Goal: Task Accomplishment & Management: Manage account settings

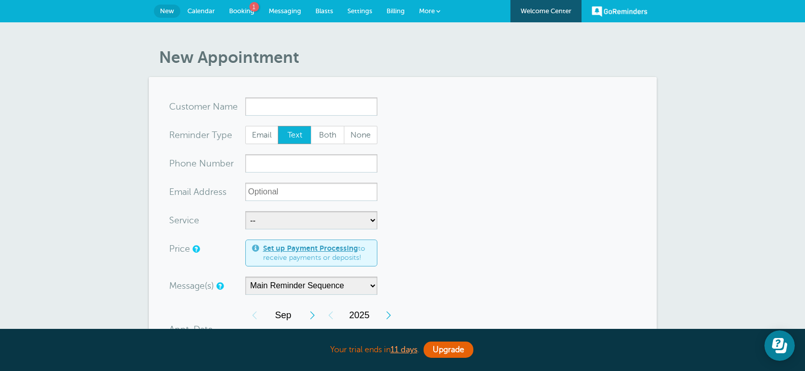
click at [212, 10] on span "Calendar" at bounding box center [200, 11] width 27 height 8
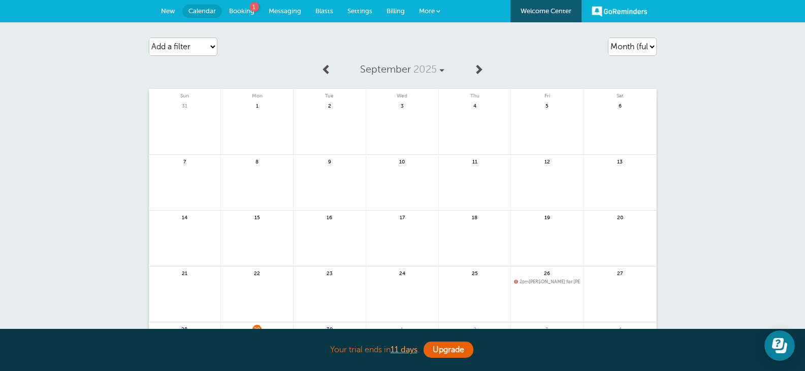
click at [243, 10] on span "Booking" at bounding box center [241, 11] width 25 height 8
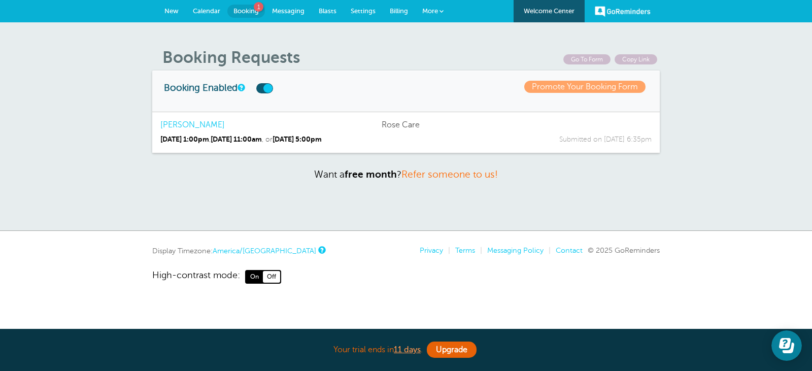
click at [175, 8] on span "New" at bounding box center [172, 11] width 14 height 8
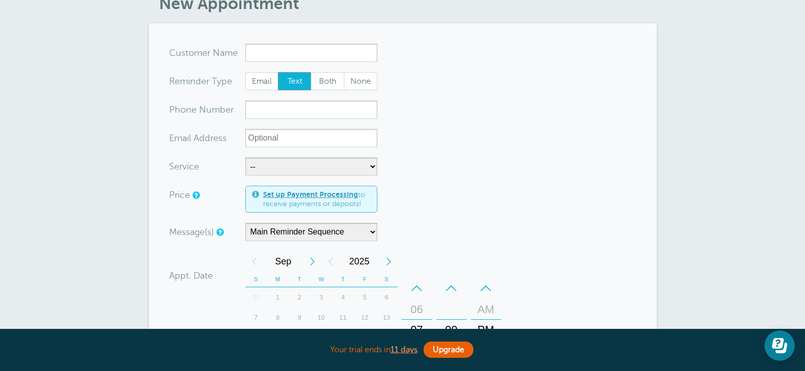
scroll to position [114, 0]
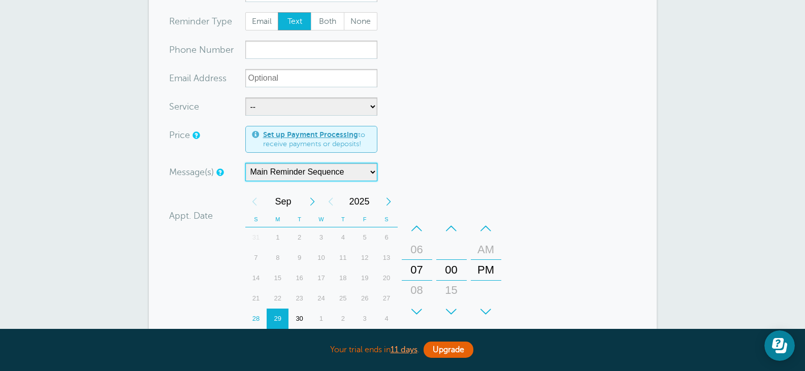
click at [317, 172] on select "Gardening Main Reminder Sequence" at bounding box center [311, 172] width 132 height 18
select select "162636"
click at [245, 163] on select "Gardening Main Reminder Sequence" at bounding box center [311, 172] width 132 height 18
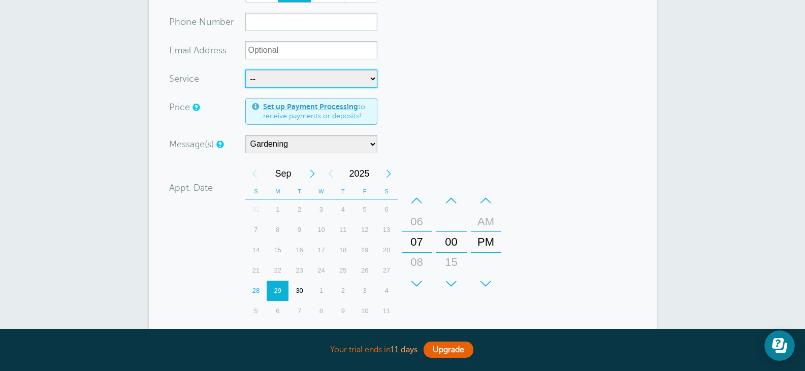
click at [365, 79] on select "-- Garden Design Garden Maintenance Rose Care" at bounding box center [311, 79] width 132 height 18
click at [245, 70] on select "-- Garden Design Garden Maintenance Rose Care" at bounding box center [311, 79] width 132 height 18
click at [340, 80] on select "-- Garden Design Garden Maintenance Rose Care" at bounding box center [311, 79] width 132 height 18
select select "28321"
click at [245, 70] on select "-- Garden Design Garden Maintenance Rose Care" at bounding box center [311, 79] width 132 height 18
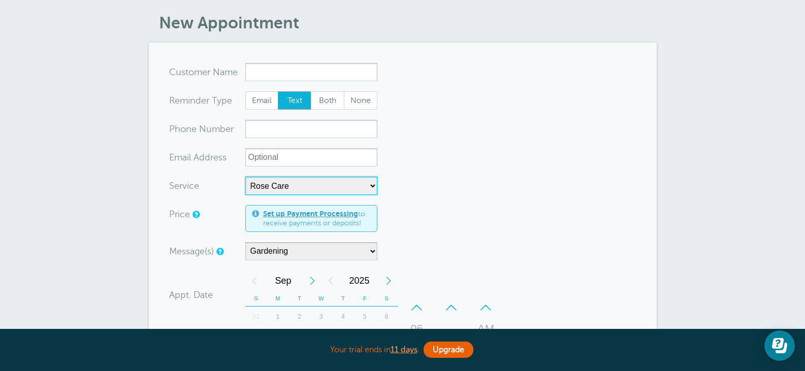
scroll to position [0, 0]
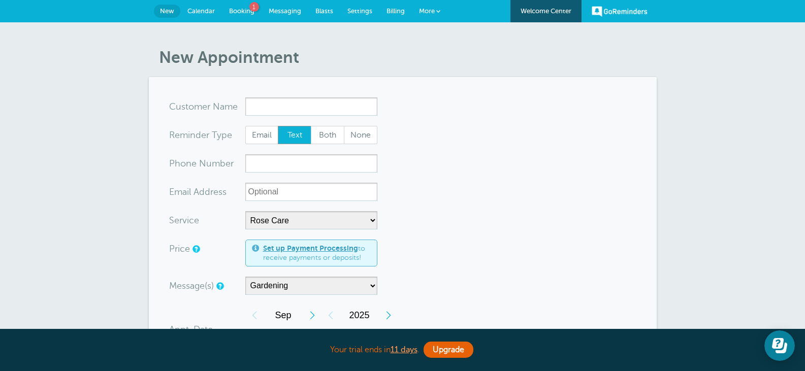
click at [433, 3] on link "More" at bounding box center [430, 11] width 36 height 23
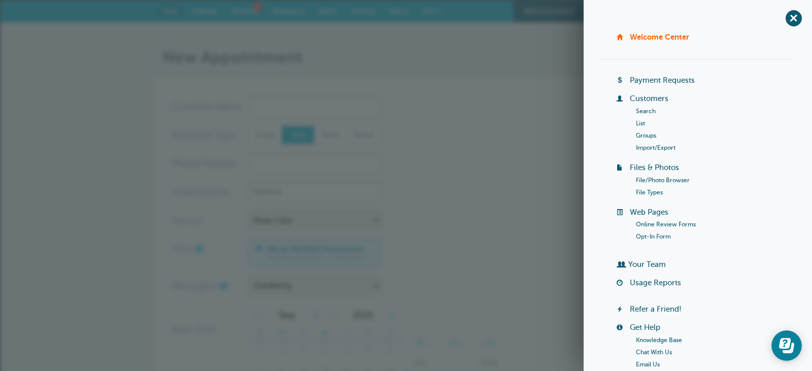
click at [503, 109] on form "You are creating a new customer. To use an existing customer select one from th…" at bounding box center [406, 362] width 467 height 530
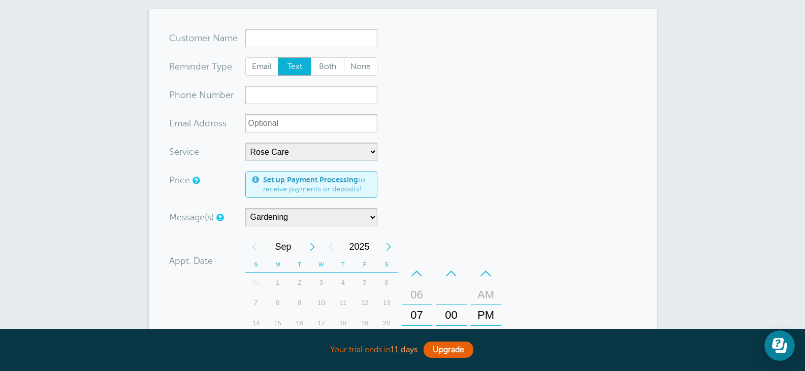
scroll to position [69, 0]
click at [317, 91] on input "xxx-no-autofill" at bounding box center [311, 94] width 132 height 18
type input "6158929792"
click at [305, 36] on input "x-no-autofill" at bounding box center [311, 37] width 132 height 18
type input "Sy"
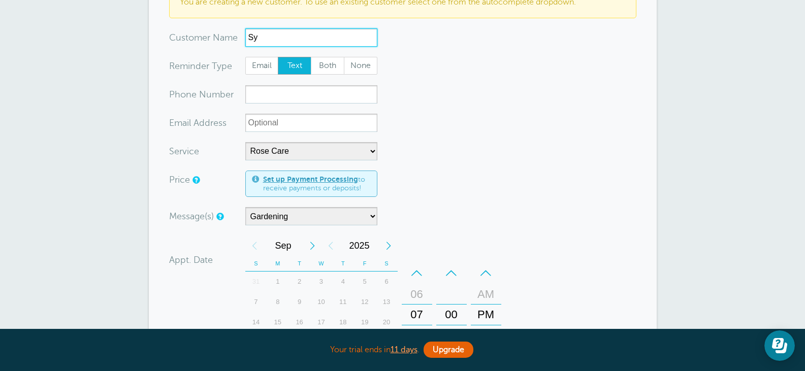
type input "S"
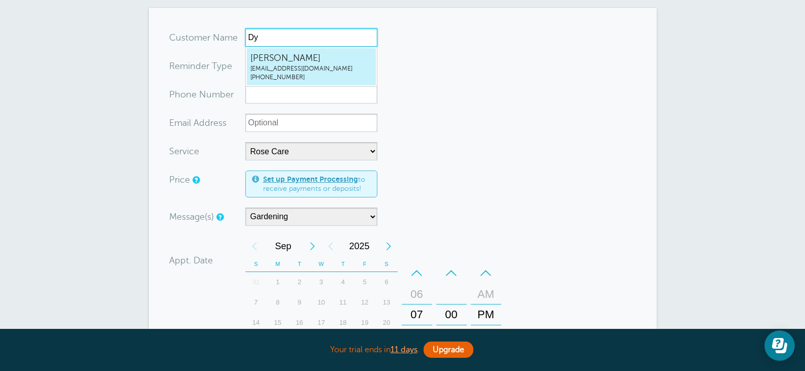
click at [300, 79] on span "(615) 892-9792" at bounding box center [311, 77] width 122 height 9
type input "DylanSweeneygrowfurther@outlook.com6158929792"
type input "Dylan Sweeney"
radio input "false"
radio input "true"
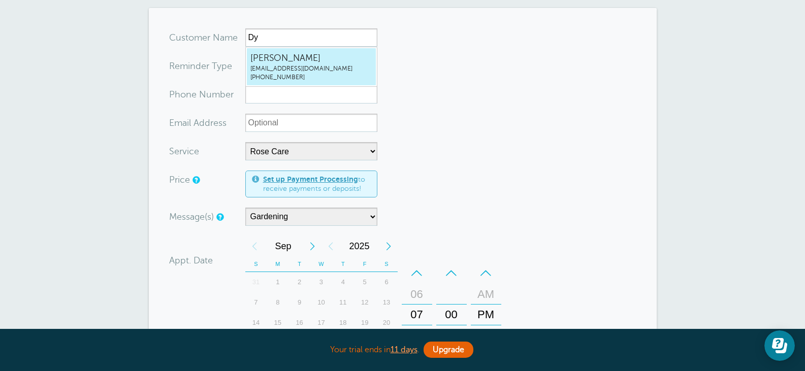
type input "(615) 892-9792"
type input "growfurther@outlook.com"
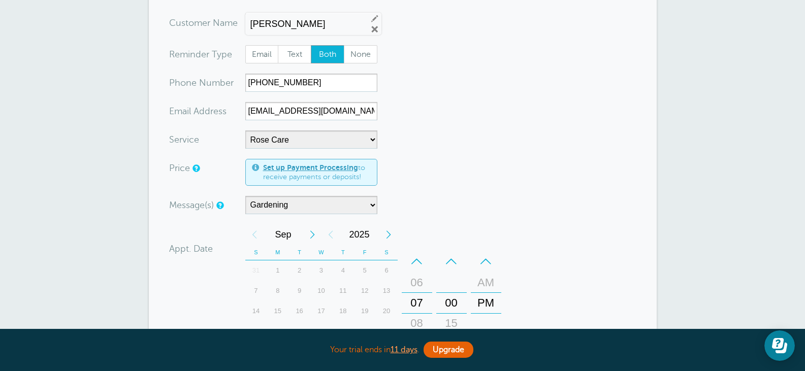
scroll to position [85, 0]
click at [293, 51] on span "Text" at bounding box center [294, 52] width 32 height 17
click at [278, 44] on input "Text" at bounding box center [277, 43] width 1 height 1
radio input "true"
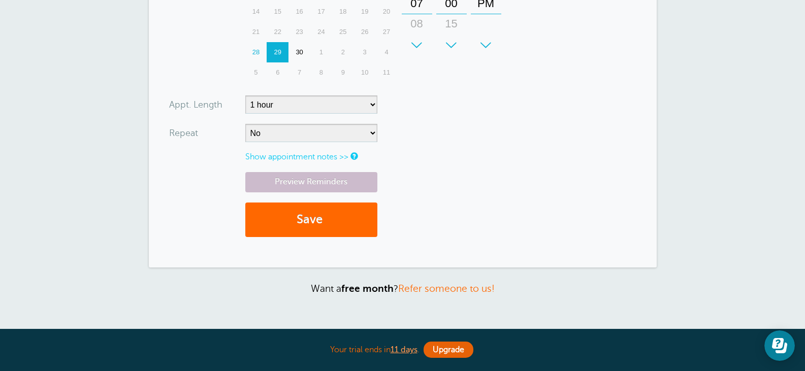
scroll to position [384, 0]
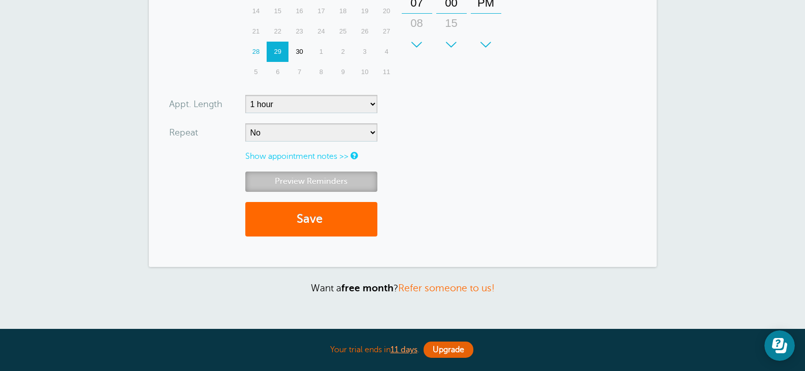
click at [347, 179] on link "Preview Reminders" at bounding box center [311, 182] width 132 height 20
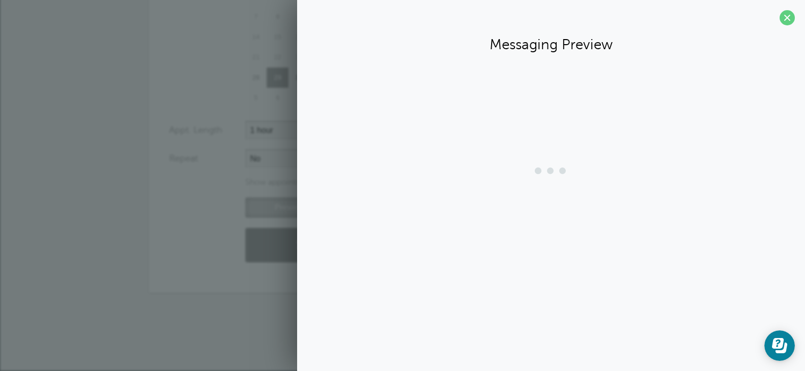
scroll to position [358, 0]
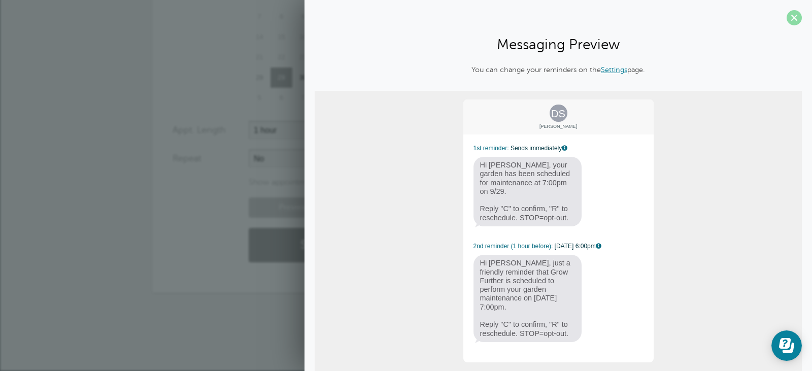
click at [789, 19] on span at bounding box center [794, 17] width 15 height 15
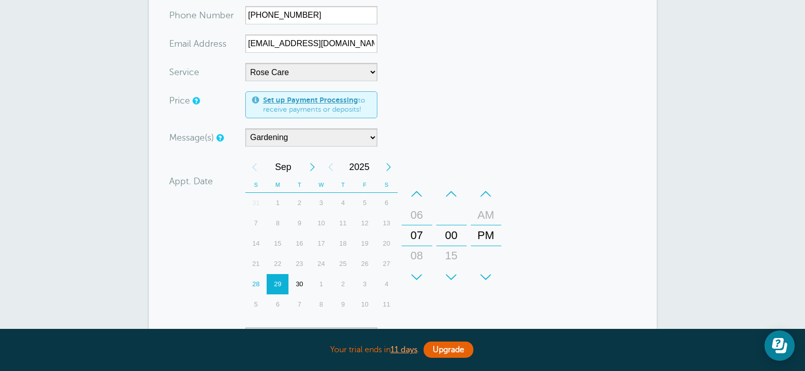
scroll to position [0, 0]
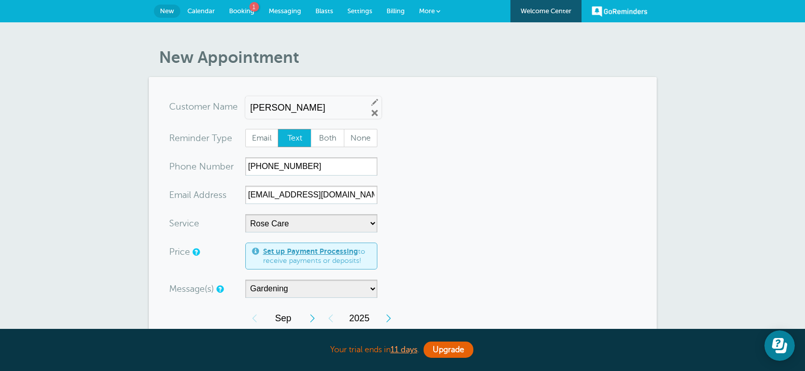
click at [297, 8] on span "Messaging" at bounding box center [285, 11] width 32 height 8
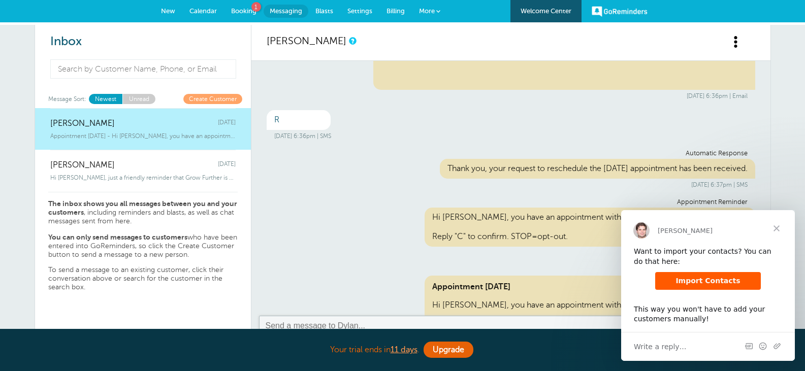
scroll to position [844, 0]
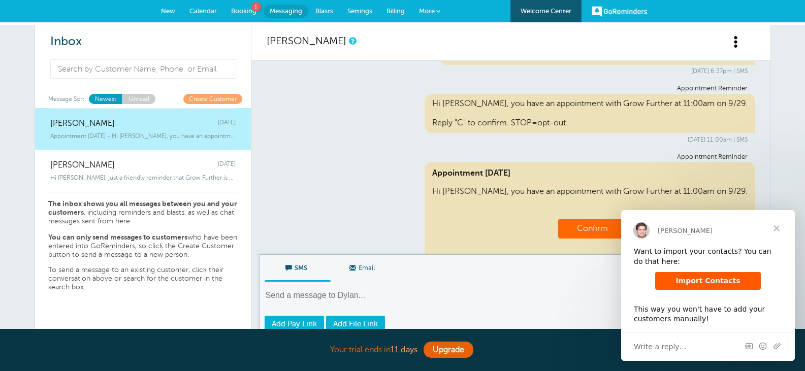
click at [782, 167] on div "Inbox Message Sort: Newest Unread Create Customer [PERSON_NAME] [DATE] Appointm…" at bounding box center [402, 224] width 805 height 398
click at [777, 227] on span "Close" at bounding box center [776, 228] width 37 height 37
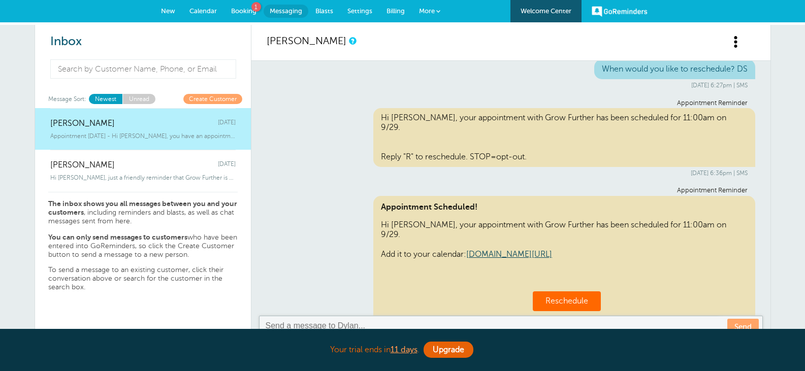
scroll to position [474, 0]
click at [568, 297] on link "Reschedule" at bounding box center [566, 301] width 43 height 9
click at [574, 292] on td "Reschedule" at bounding box center [567, 302] width 68 height 20
click at [580, 297] on link "Reschedule" at bounding box center [566, 301] width 43 height 9
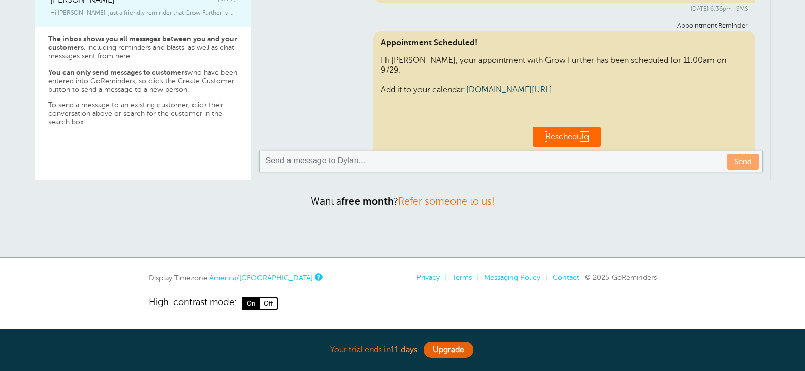
scroll to position [0, 0]
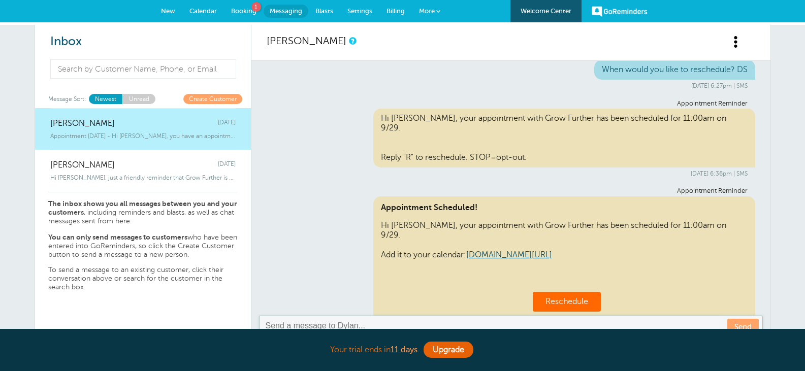
click at [118, 132] on div "Appointment Tomorrow - Hi Dylan, you have an appointment with Grow Further at 1…" at bounding box center [142, 133] width 185 height 11
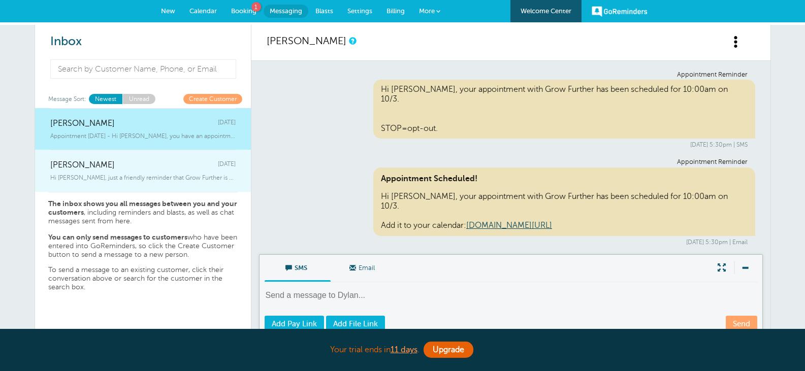
scroll to position [844, 0]
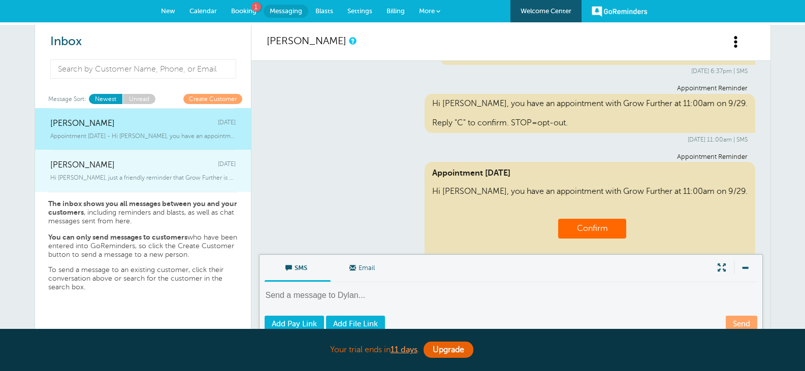
click at [123, 163] on div "Kealie Sweeney Friday" at bounding box center [142, 160] width 185 height 20
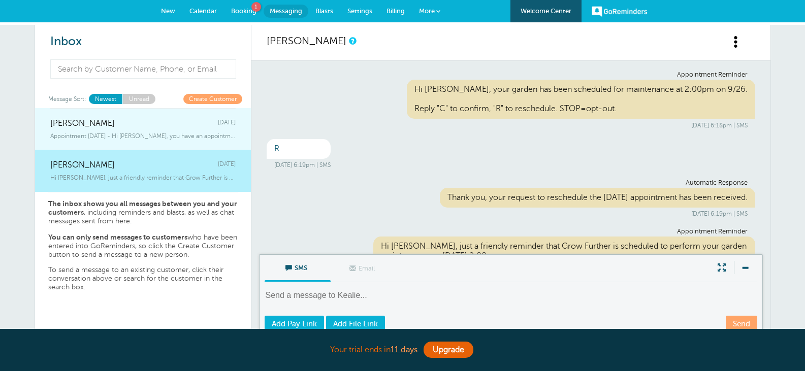
scroll to position [52, 0]
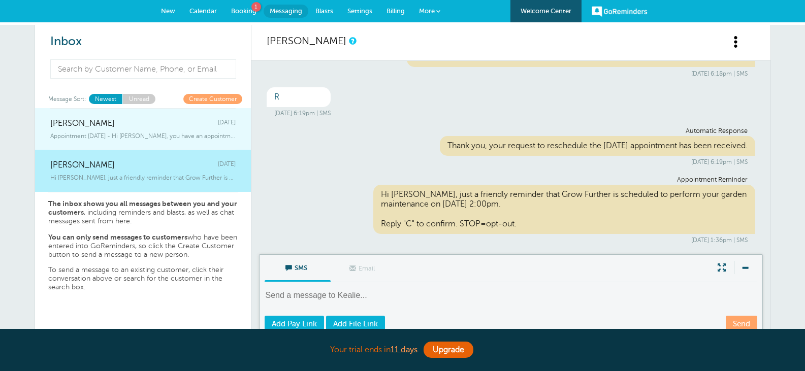
click at [142, 134] on span "Appointment Tomorrow - Hi Dylan, you have an appointment with Grow Further at 1…" at bounding box center [142, 136] width 185 height 7
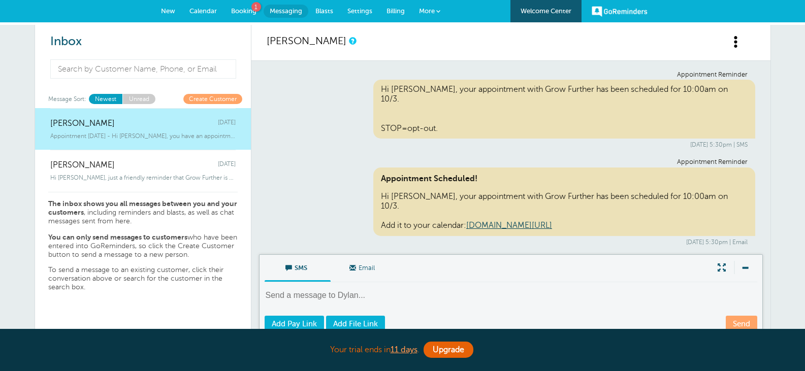
scroll to position [844, 0]
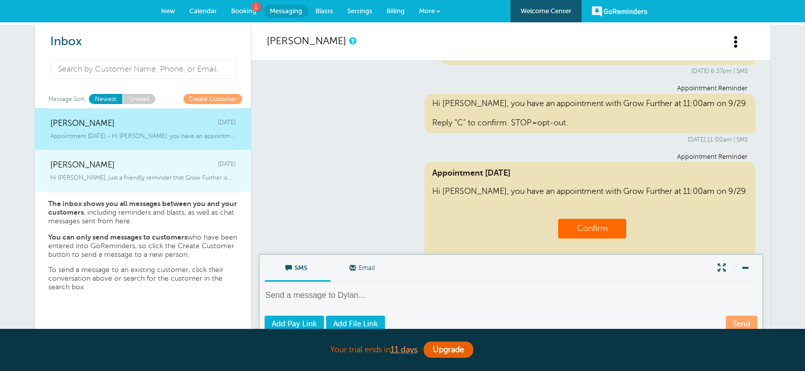
click at [143, 168] on div "Kealie Sweeney Friday" at bounding box center [142, 160] width 185 height 20
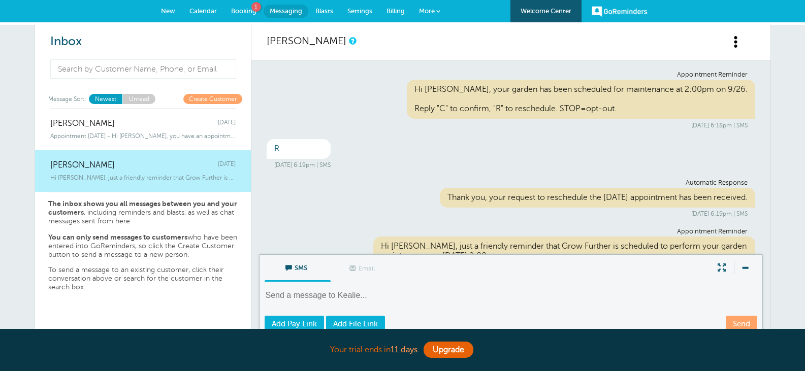
scroll to position [52, 0]
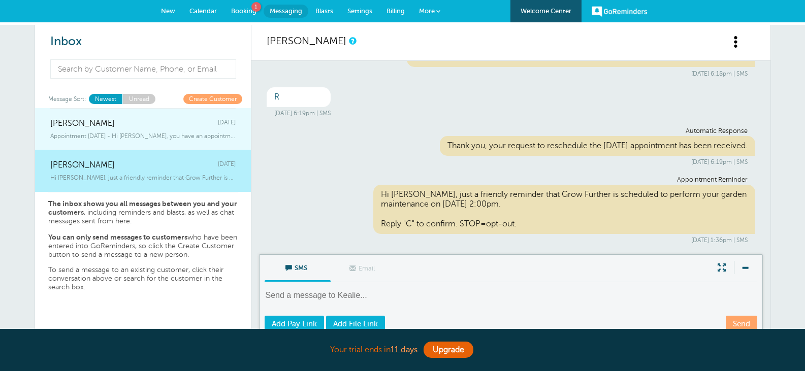
click at [154, 127] on div "Dylan Sweeney Sunday" at bounding box center [142, 118] width 185 height 20
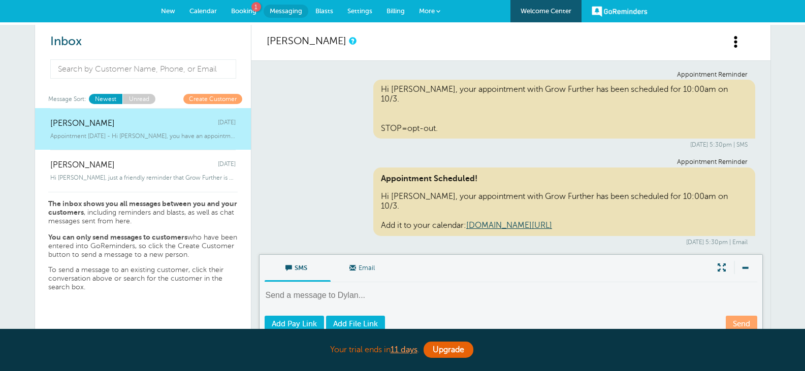
scroll to position [844, 0]
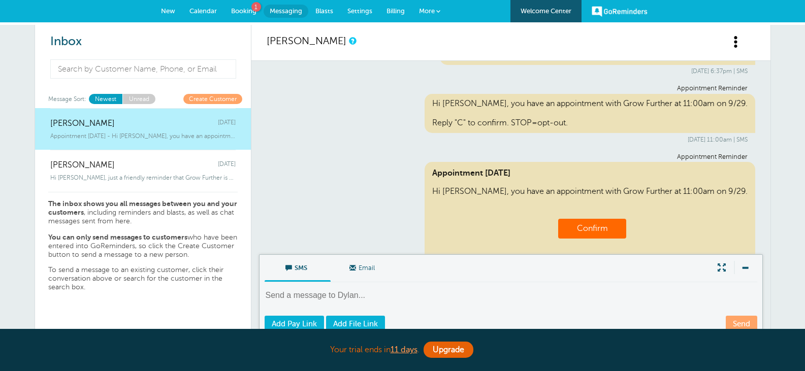
click at [356, 10] on span "Settings" at bounding box center [359, 11] width 25 height 8
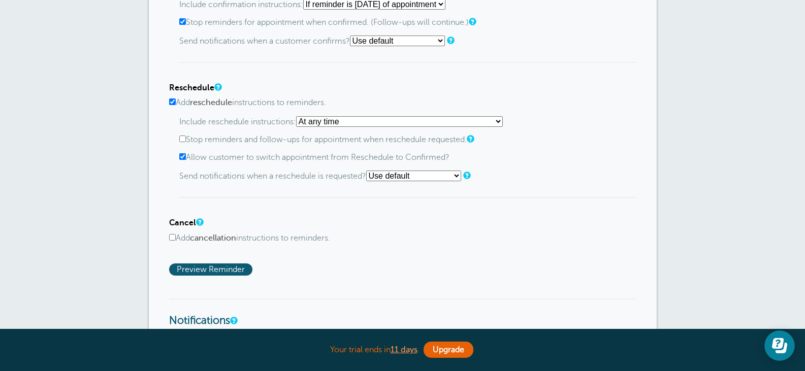
scroll to position [646, 0]
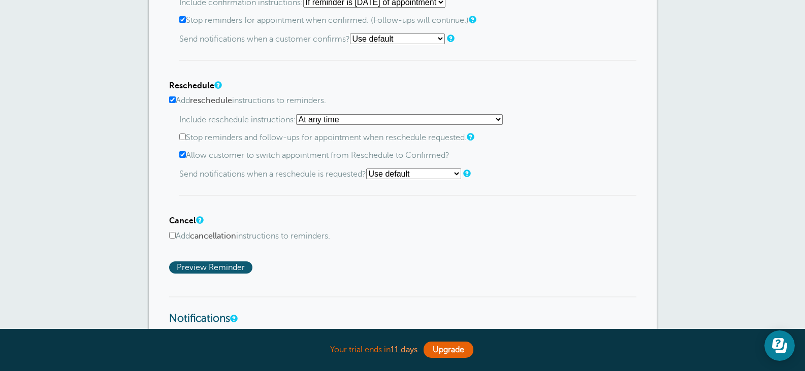
click at [468, 121] on select "At any time If reminder more than 1 day away from appointment If reminder more …" at bounding box center [399, 119] width 207 height 11
click at [501, 92] on div "Reschedule Add reschedule instructions to reminders. Include reschedule instruc…" at bounding box center [402, 138] width 467 height 115
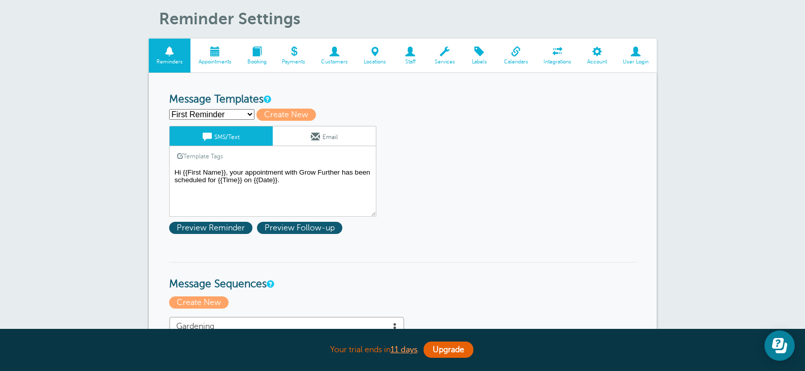
scroll to position [0, 0]
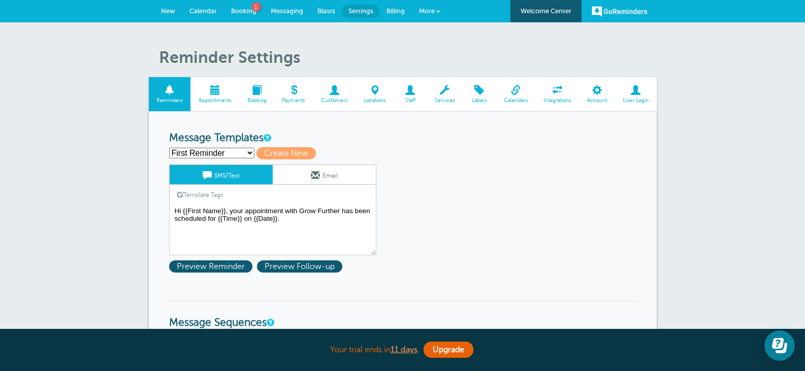
click at [208, 95] on span at bounding box center [214, 90] width 49 height 10
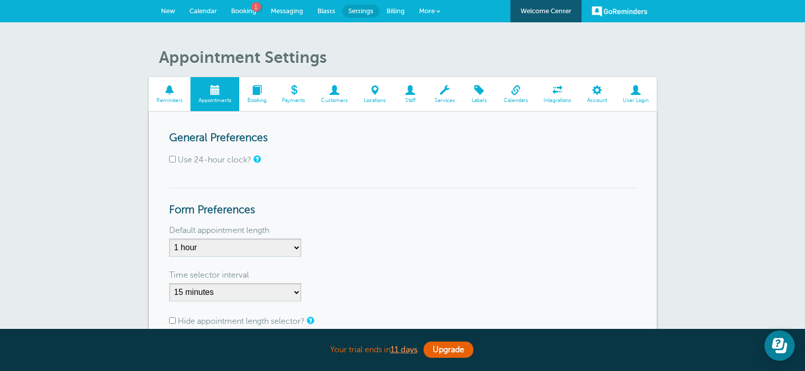
click at [249, 93] on span at bounding box center [256, 90] width 35 height 10
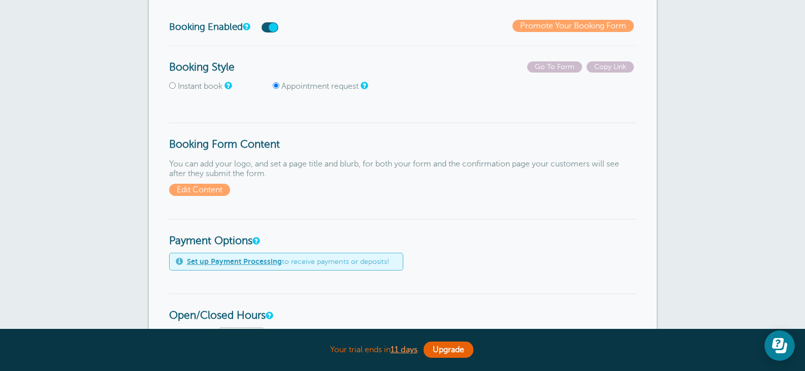
scroll to position [113, 0]
click at [170, 86] on input "Instant book" at bounding box center [172, 85] width 7 height 7
radio input "true"
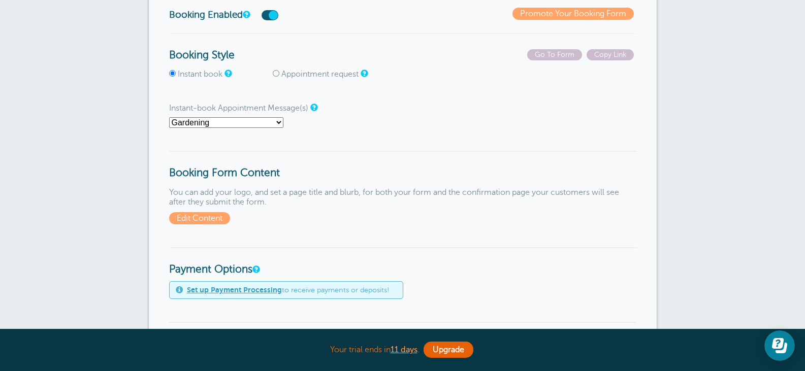
scroll to position [125, 0]
click at [278, 121] on select "First Reminder Gardening Gardening Reminder Second Reminder Third Reminder Gard…" at bounding box center [226, 122] width 114 height 11
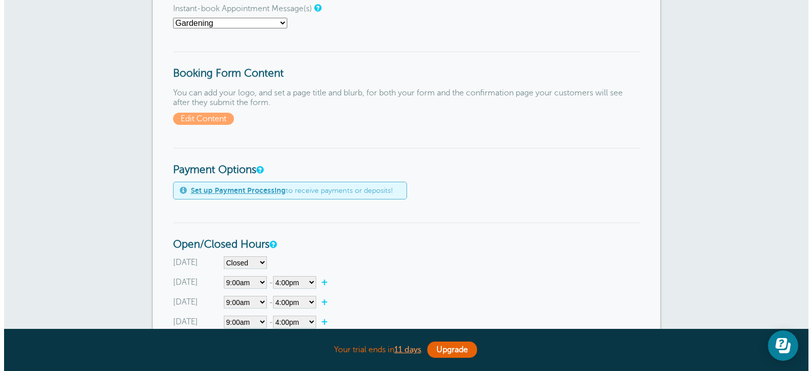
scroll to position [224, 0]
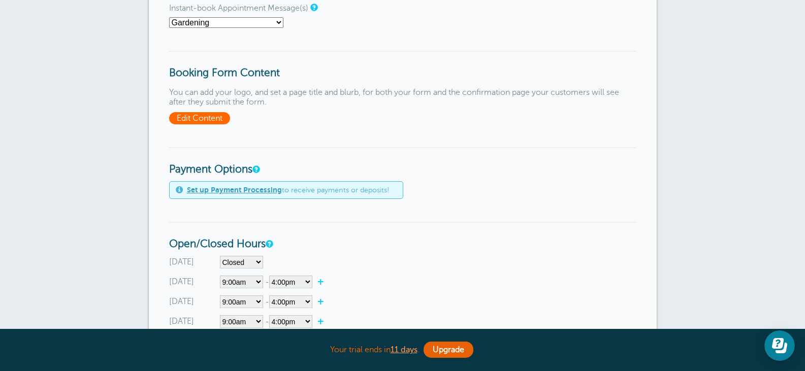
click at [219, 118] on span "Edit Content" at bounding box center [199, 118] width 61 height 12
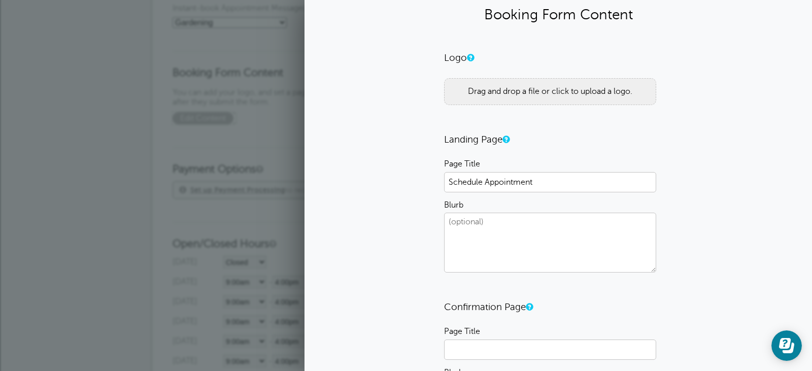
scroll to position [32, 0]
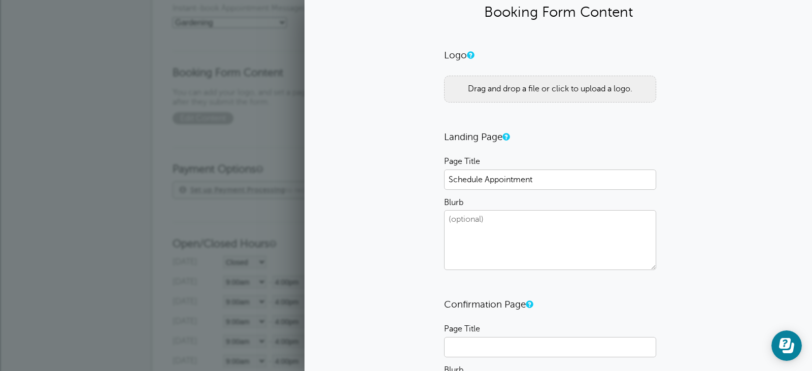
click at [485, 86] on div "Drag and drop a file or click to upload a logo." at bounding box center [550, 89] width 212 height 27
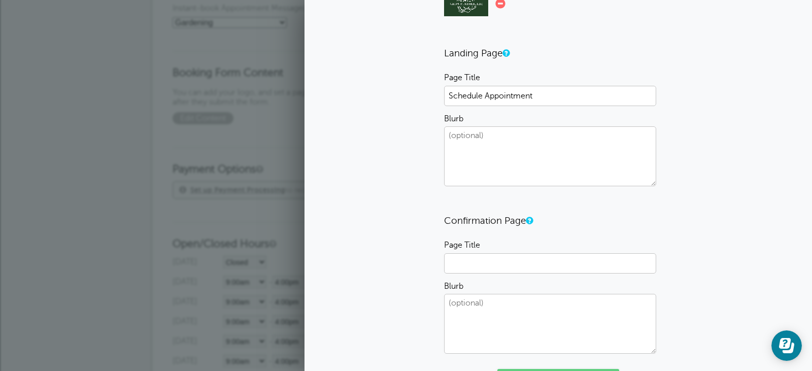
scroll to position [194, 0]
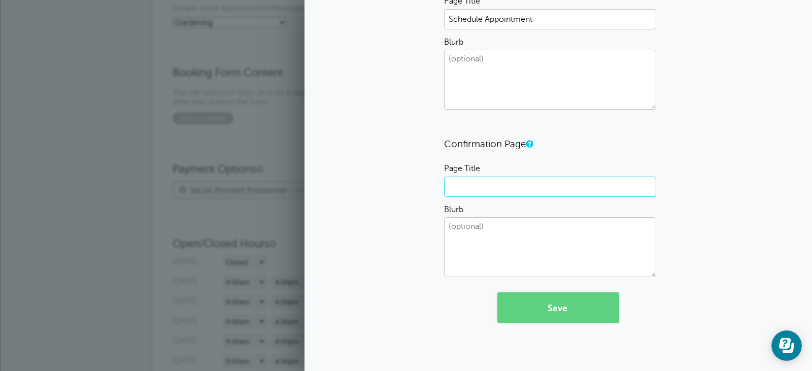
click at [512, 193] on input "Page Title" at bounding box center [550, 187] width 212 height 20
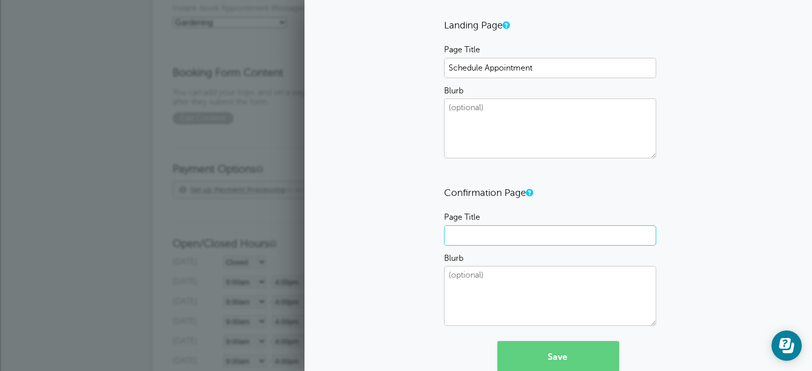
scroll to position [145, 0]
type input "Confirm Appointment"
click at [498, 342] on button "Save" at bounding box center [559, 357] width 122 height 30
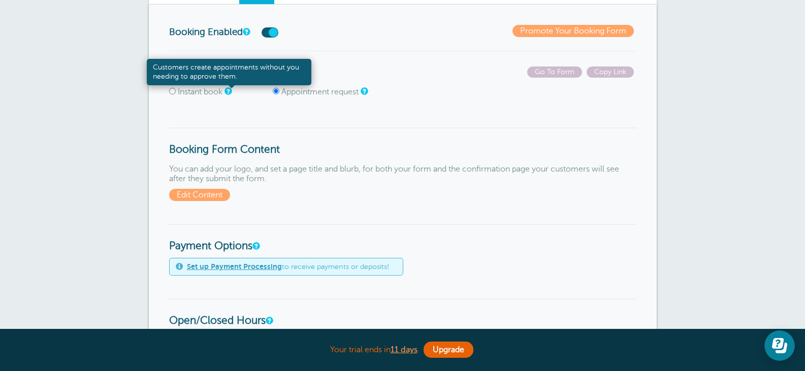
scroll to position [140, 0]
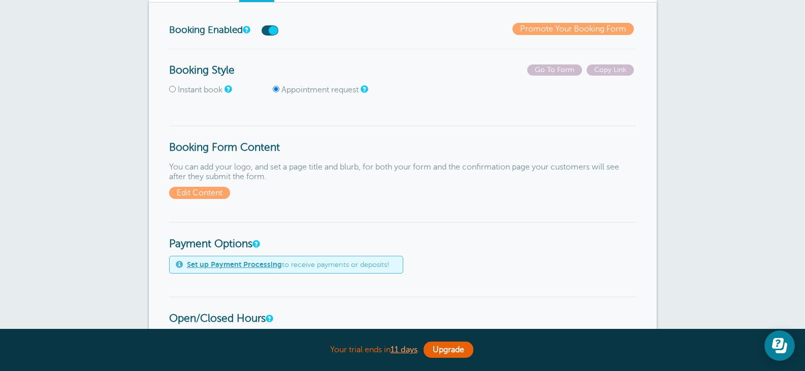
click at [173, 91] on input "Instant book" at bounding box center [172, 89] width 7 height 7
radio input "true"
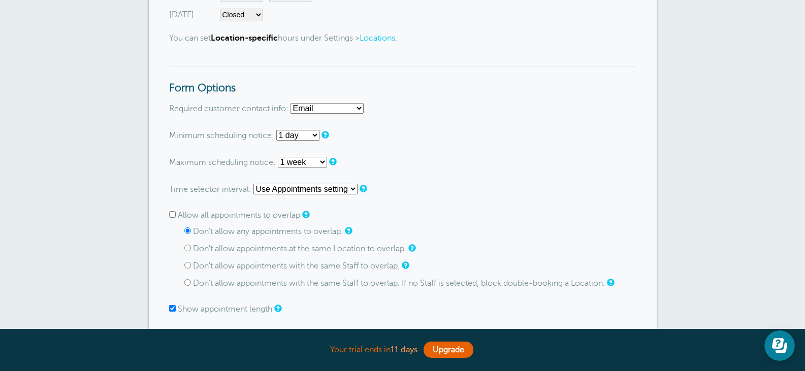
scroll to position [624, 0]
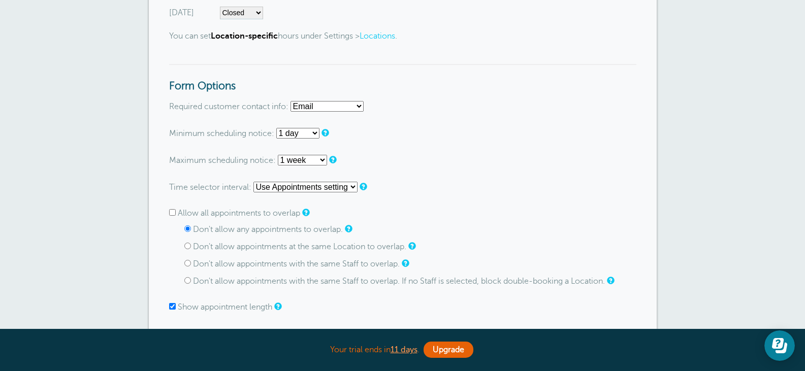
click at [360, 102] on select "Email Phone Email or Phone Email and Phone" at bounding box center [326, 106] width 73 height 11
select select "either"
click at [291, 101] on select "Email Phone Email or Phone Email and Phone" at bounding box center [326, 106] width 73 height 11
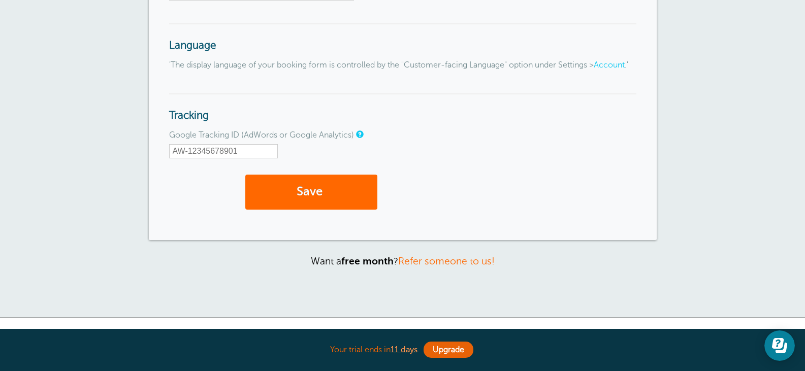
scroll to position [1246, 0]
click at [359, 188] on button "Save" at bounding box center [311, 191] width 132 height 35
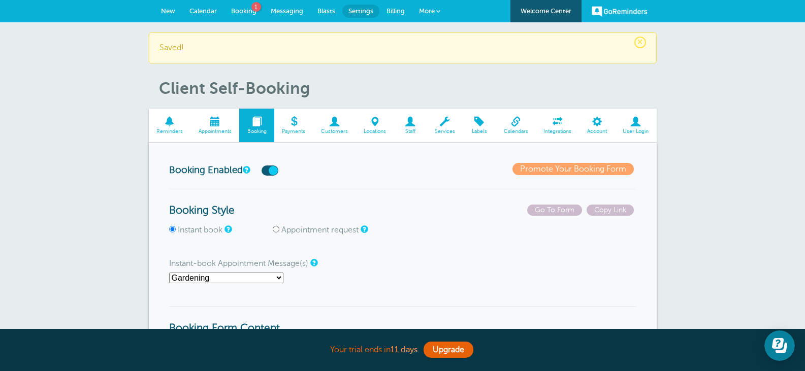
click at [171, 121] on span at bounding box center [170, 122] width 42 height 10
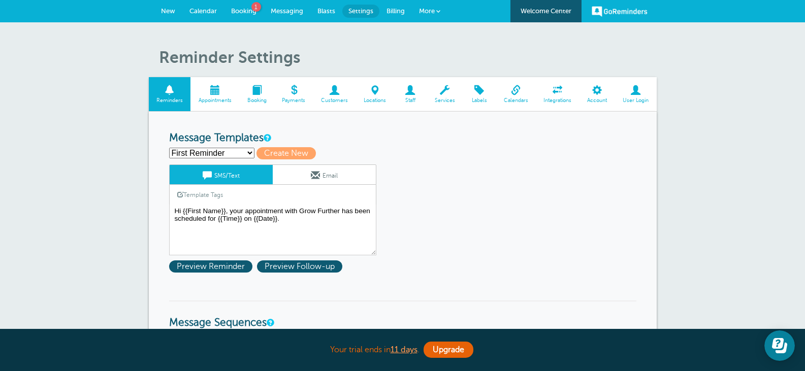
click at [249, 151] on select "First Reminder Gardening Gardening Reminder Second Reminder Third Reminder Crea…" at bounding box center [211, 153] width 85 height 11
click at [318, 137] on h3 "Message Templates" at bounding box center [402, 138] width 467 height 13
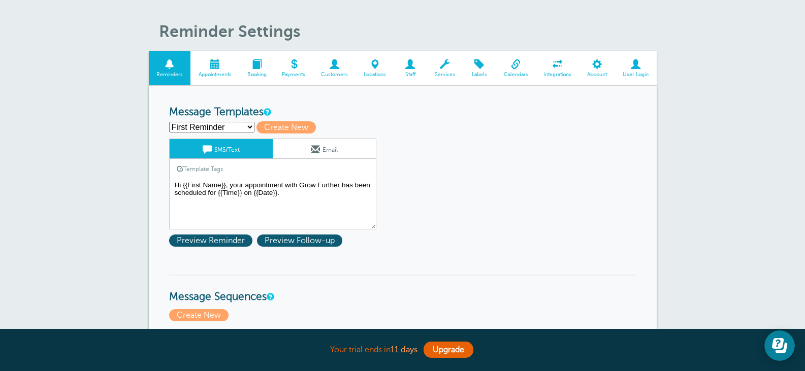
scroll to position [25, 0]
click at [234, 124] on select "First Reminder Gardening Gardening Reminder Second Reminder Third Reminder Crea…" at bounding box center [211, 127] width 85 height 11
select select "162630"
click at [169, 122] on select "First Reminder Gardening Gardening Reminder Second Reminder Third Reminder Crea…" at bounding box center [211, 127] width 85 height 11
type input "Gardening"
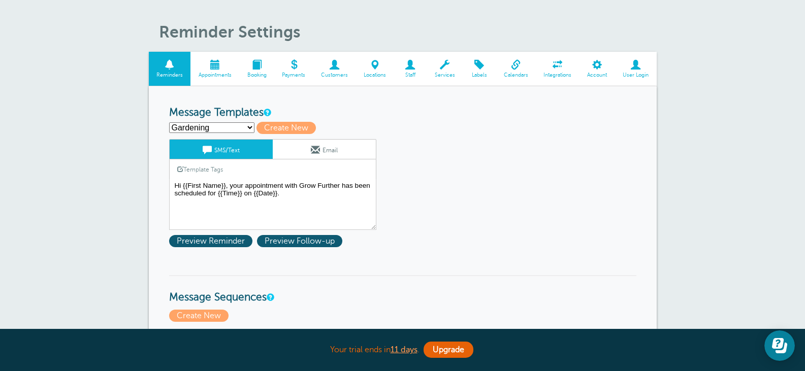
type textarea "Hi {{First Name}} {{Last Name}}, your garden has been scheduled for maintenance…"
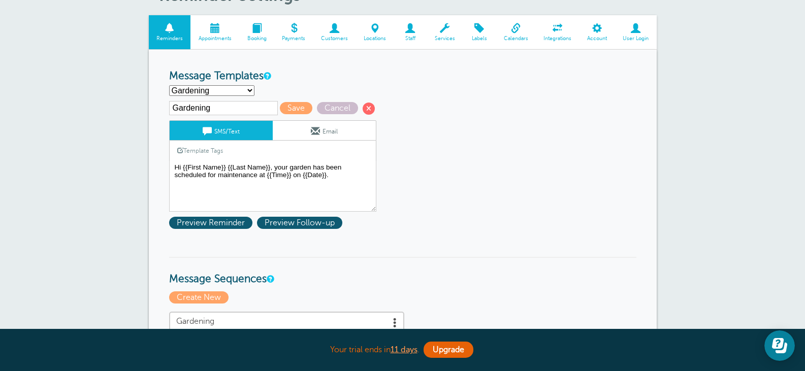
scroll to position [62, 0]
click at [224, 226] on span "Preview Reminder" at bounding box center [210, 222] width 83 height 12
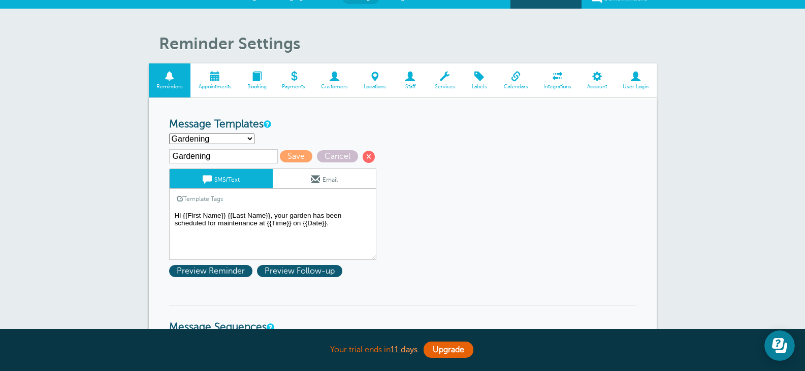
scroll to position [16, 0]
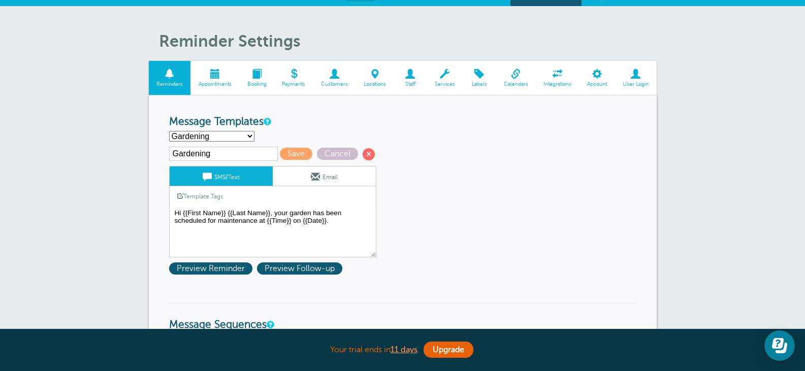
click at [219, 78] on span at bounding box center [214, 74] width 49 height 10
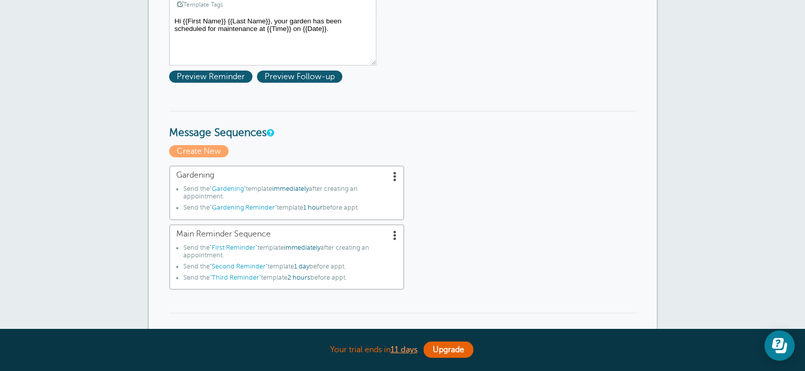
scroll to position [0, 0]
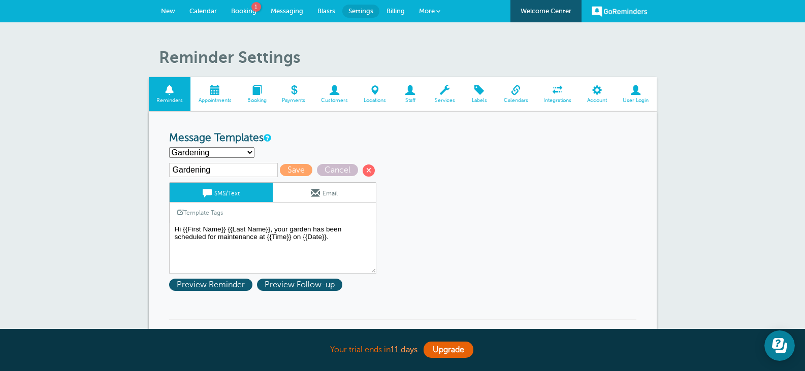
click at [172, 96] on span "Reminders" at bounding box center [170, 94] width 42 height 34
click at [205, 92] on span at bounding box center [214, 90] width 49 height 10
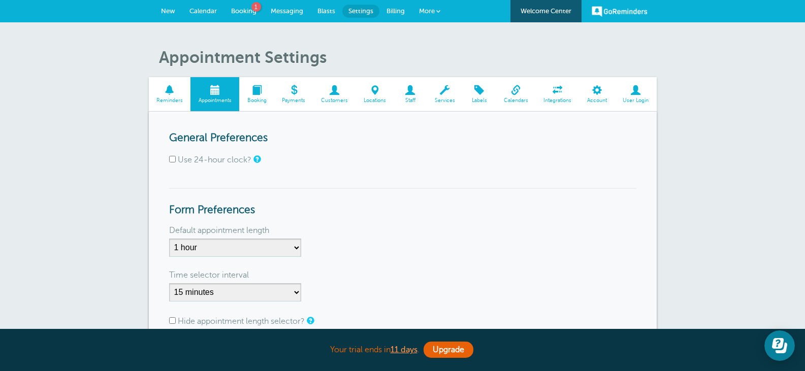
click at [167, 11] on span "New" at bounding box center [168, 11] width 14 height 8
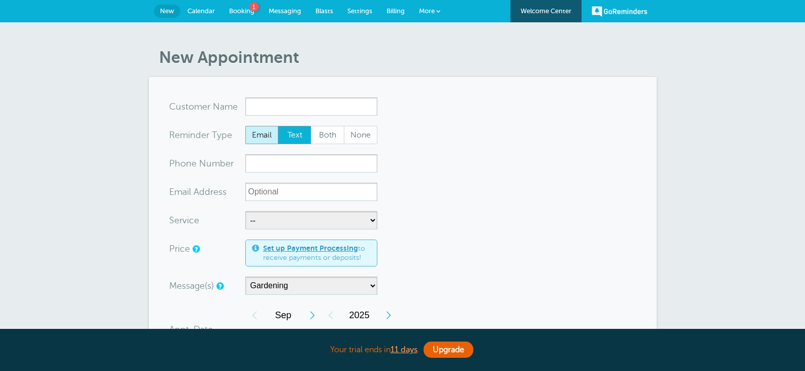
select select "162636"
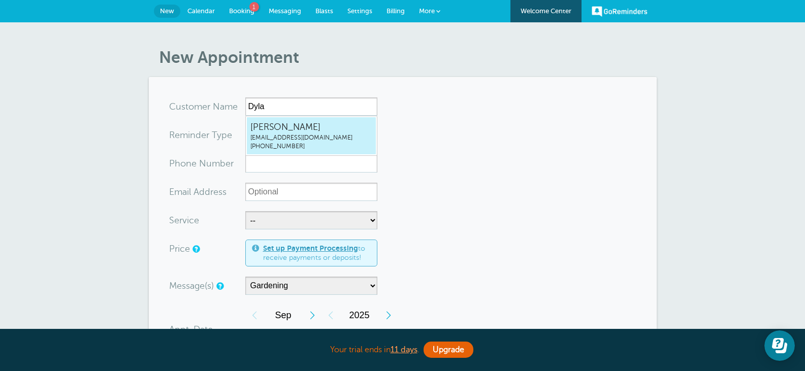
click at [283, 137] on span "growfurther@outlook.com" at bounding box center [311, 138] width 122 height 9
type input "DylanSweeneygrowfurther@outlook.com6158929792"
type input "Dylan Sweeney"
radio input "false"
radio input "true"
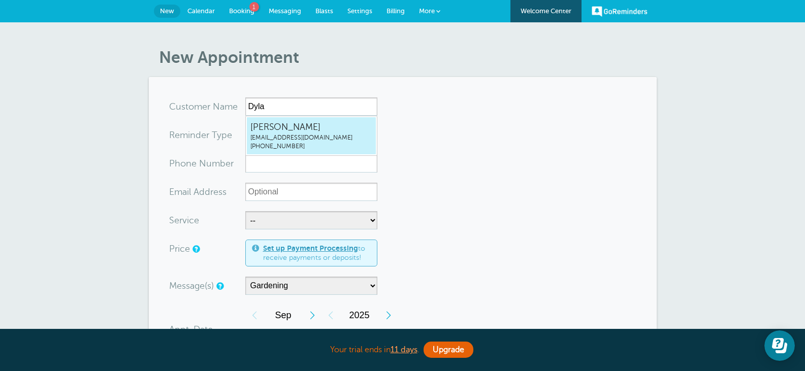
type input "(615) 892-9792"
type input "growfurther@outlook.com"
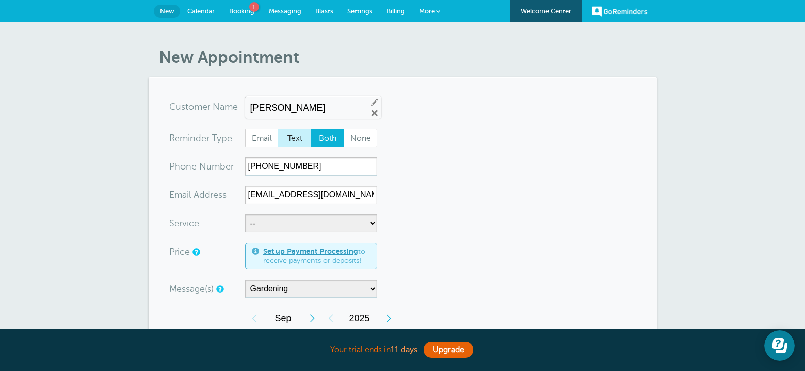
click at [295, 139] on span "Text" at bounding box center [294, 137] width 32 height 17
click at [278, 129] on input "Text" at bounding box center [277, 128] width 1 height 1
radio input "true"
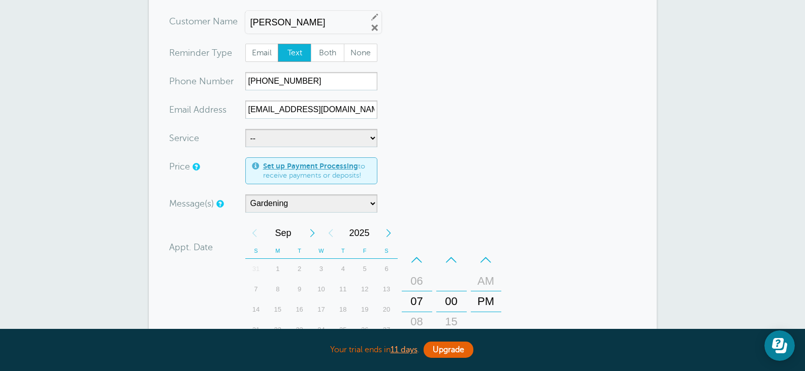
scroll to position [86, 0]
click at [295, 139] on select "-- Garden Design Garden Maintenance Rose Care" at bounding box center [311, 137] width 132 height 18
select select "28321"
click at [245, 128] on select "-- Garden Design Garden Maintenance Rose Care" at bounding box center [311, 137] width 132 height 18
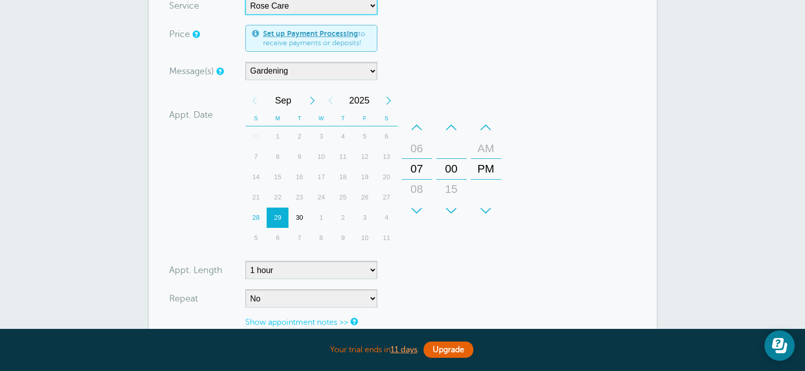
scroll to position [269, 0]
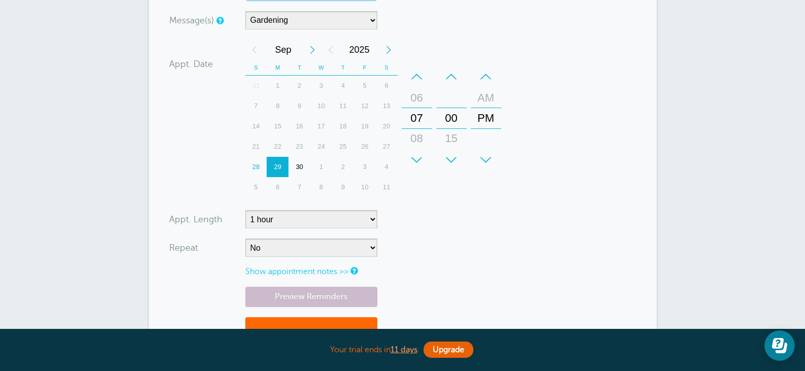
click at [301, 166] on div "30" at bounding box center [299, 167] width 22 height 20
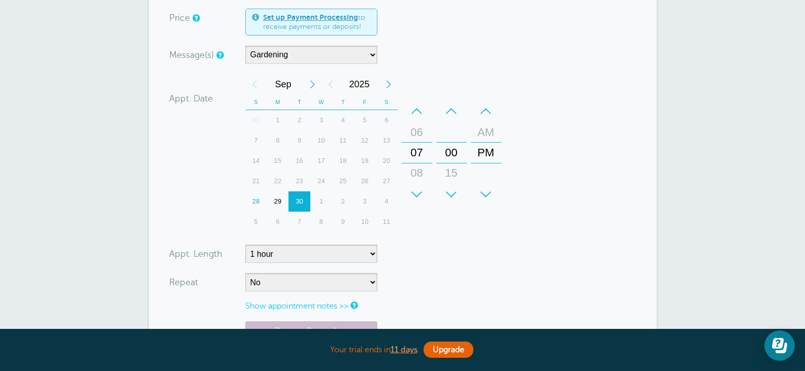
scroll to position [230, 0]
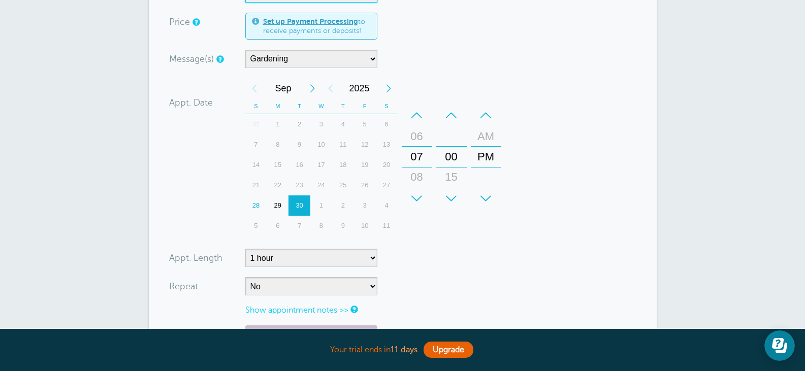
click at [279, 203] on div "29" at bounding box center [278, 206] width 22 height 20
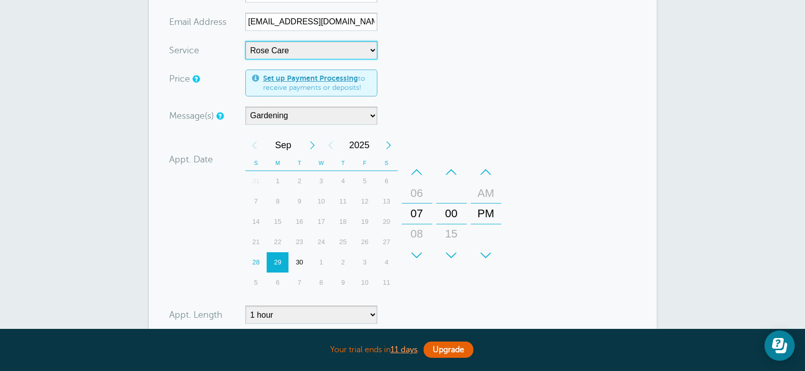
click at [318, 262] on div "1" at bounding box center [321, 262] width 22 height 20
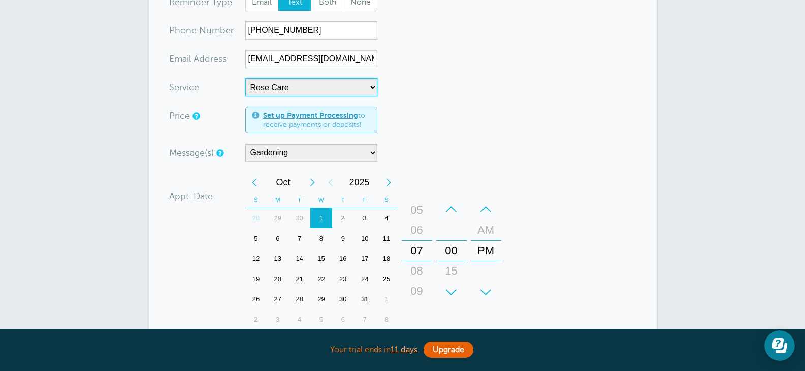
click at [417, 274] on div "08" at bounding box center [417, 271] width 24 height 20
click at [485, 234] on div "AM" at bounding box center [486, 230] width 24 height 20
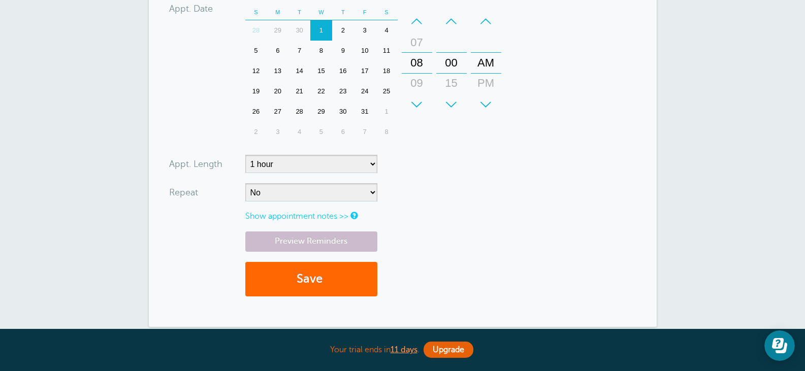
scroll to position [342, 0]
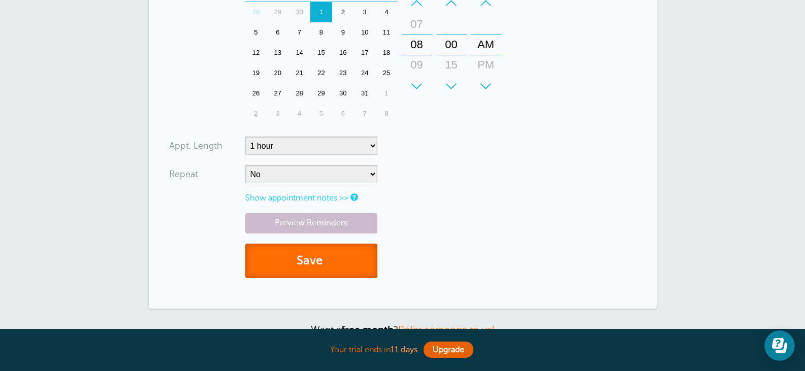
click at [343, 265] on button "Save" at bounding box center [311, 261] width 132 height 35
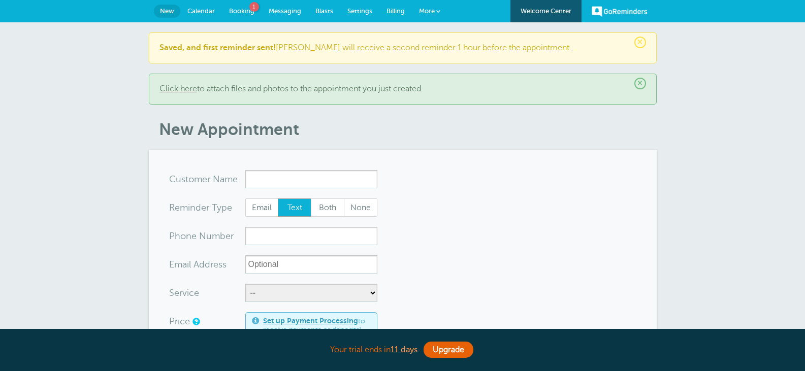
select select "162636"
click at [360, 6] on link "Settings" at bounding box center [359, 11] width 39 height 22
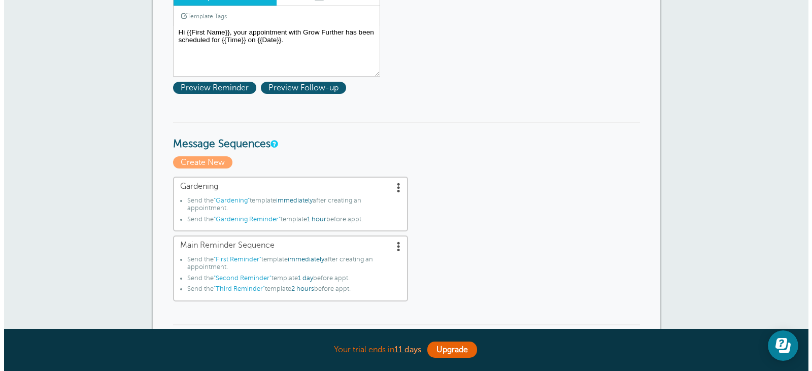
scroll to position [180, 0]
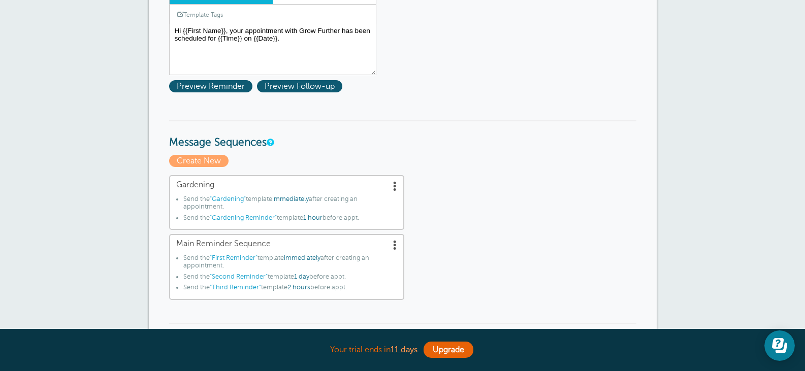
click at [205, 184] on span "Gardening" at bounding box center [286, 185] width 221 height 10
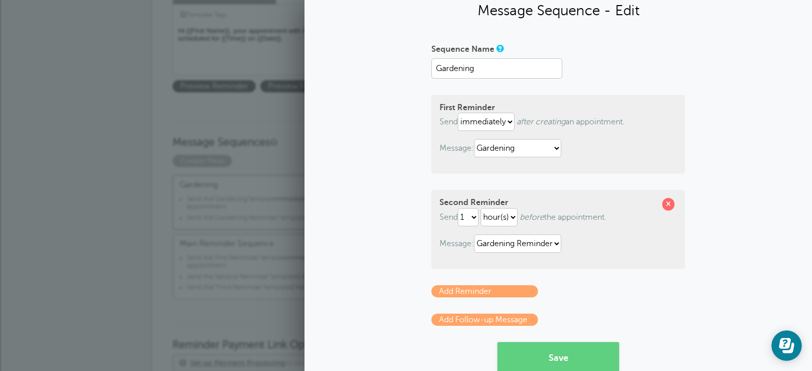
scroll to position [35, 0]
click at [491, 120] on select "immediately 1 2 3 4 5 6 7 8 9 10 11 12 13 14 15 16 17 18 19 20 21 22 23 24 25 2…" at bounding box center [486, 121] width 57 height 18
click at [458, 112] on select "immediately 1 2 3 4 5 6 7 8 9 10 11 12 13 14 15 16 17 18 19 20 21 22 23 24 25 2…" at bounding box center [486, 121] width 57 height 18
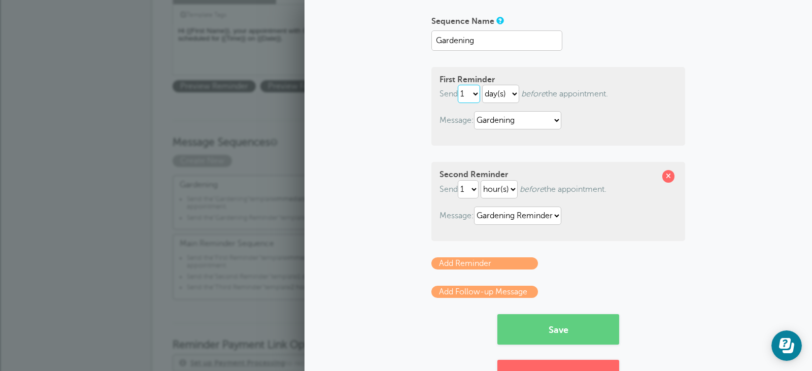
scroll to position [63, 0]
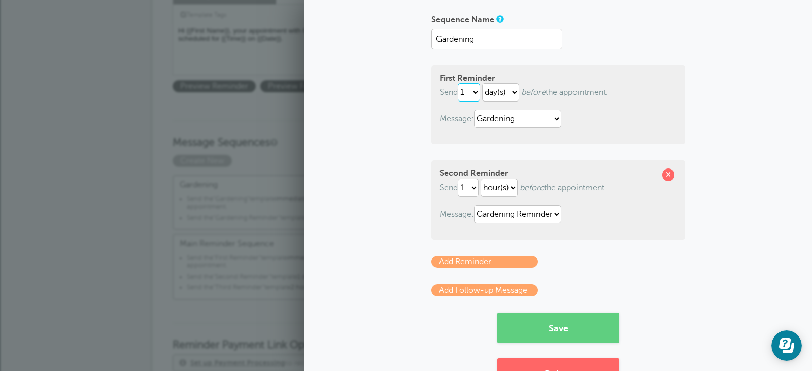
click at [473, 95] on select "immediately 1 2 3 4 5 6 7 8 9 10 11 12 13 14 15 16 17 18 19 20 21 22 23 24 25 2…" at bounding box center [469, 92] width 22 height 18
select select "7"
click at [458, 83] on select "immediately 1 2 3 4 5 6 7 8 9 10 11 12 13 14 15 16 17 18 19 20 21 22 23 24 25 2…" at bounding box center [469, 92] width 22 height 18
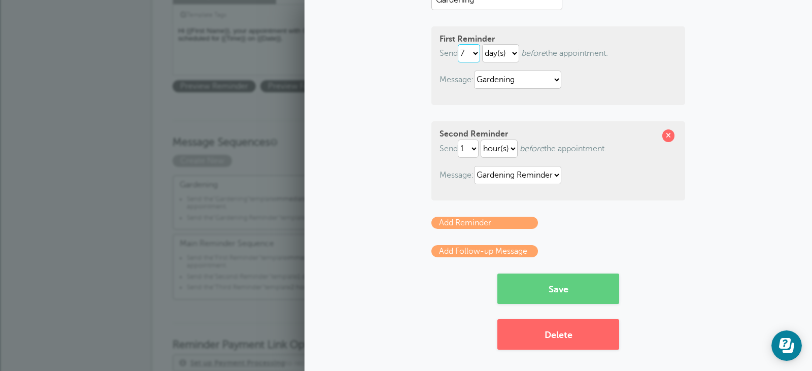
scroll to position [104, 0]
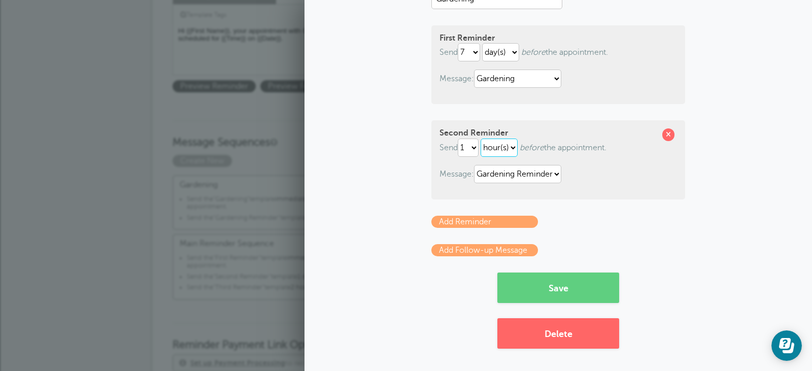
click at [497, 149] on select "hour(s) day(s)" at bounding box center [499, 148] width 37 height 18
select select "DAY"
click at [481, 139] on select "hour(s) day(s)" at bounding box center [499, 148] width 37 height 18
click at [497, 249] on link "Add Follow-up Message" at bounding box center [485, 250] width 107 height 12
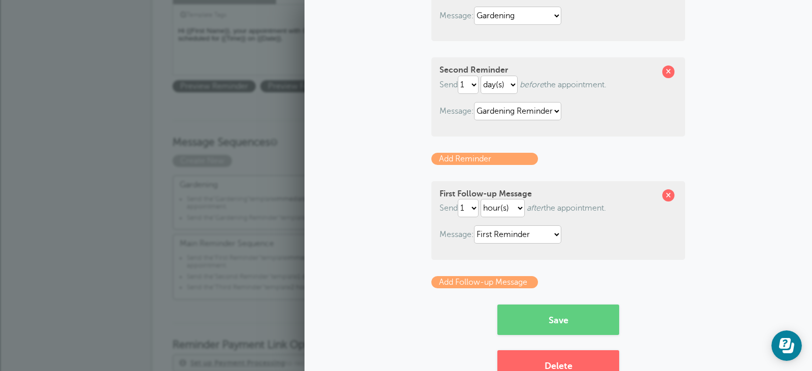
scroll to position [167, 0]
click at [667, 192] on span at bounding box center [669, 195] width 12 height 12
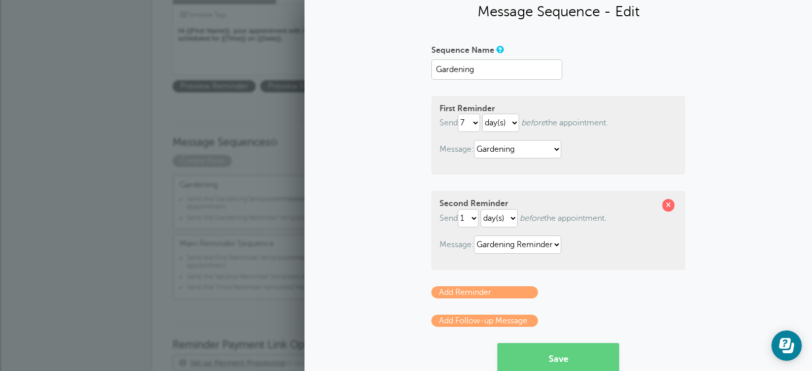
scroll to position [104, 0]
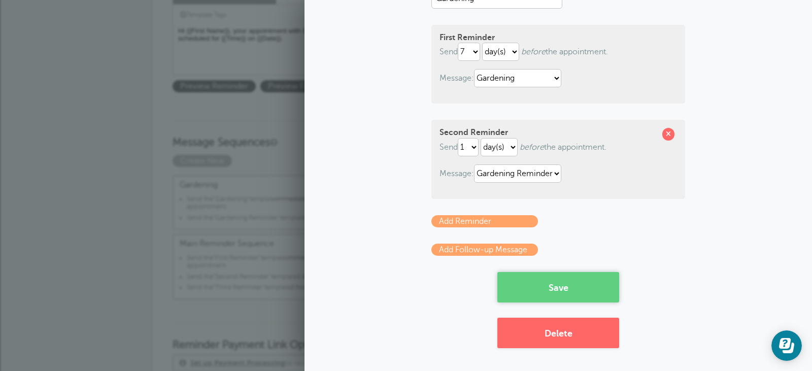
click at [565, 286] on button "Save" at bounding box center [559, 287] width 122 height 30
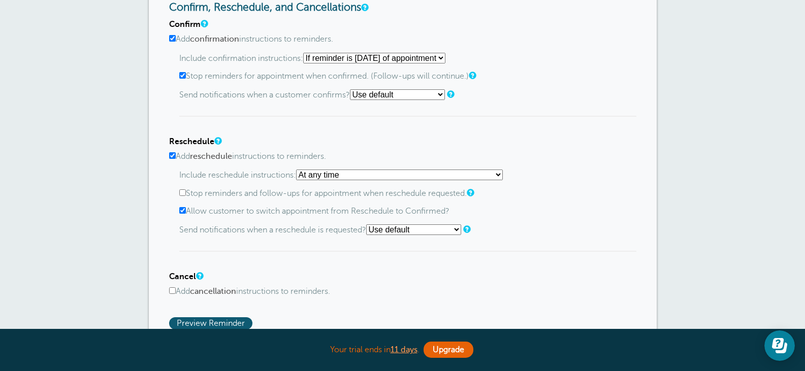
scroll to position [614, 0]
click at [401, 231] on select "Use default Text me Email me Don't send notifications" at bounding box center [413, 229] width 95 height 11
click at [545, 199] on div "Include reschedule instructions: At any time If reminder more than 1 day away f…" at bounding box center [407, 210] width 457 height 82
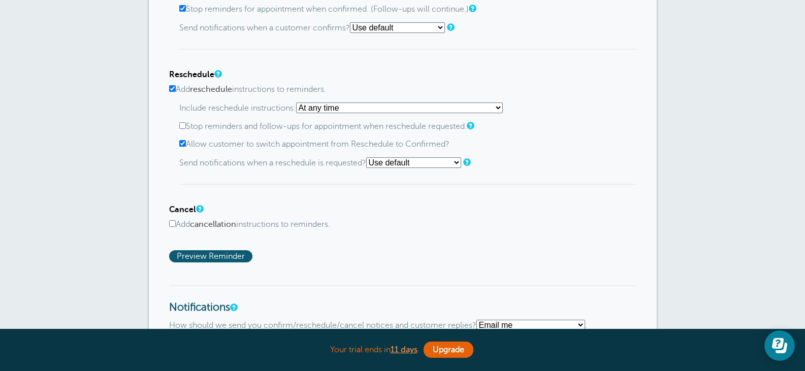
scroll to position [688, 0]
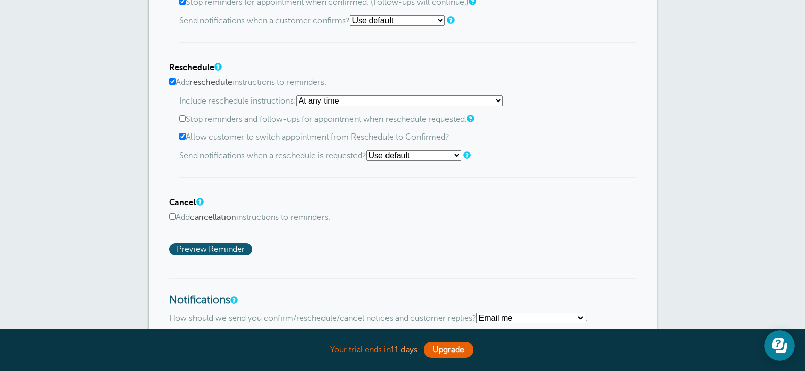
click at [174, 219] on input "Add cancellation instructions to reminders." at bounding box center [172, 216] width 7 height 7
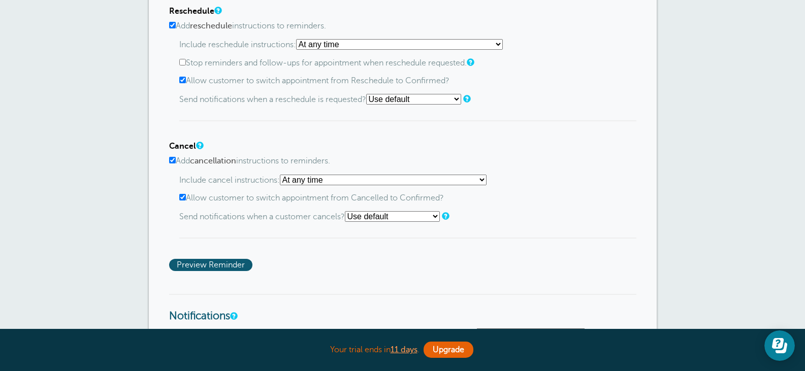
scroll to position [744, 0]
click at [234, 262] on span "Preview Reminder" at bounding box center [210, 264] width 83 height 12
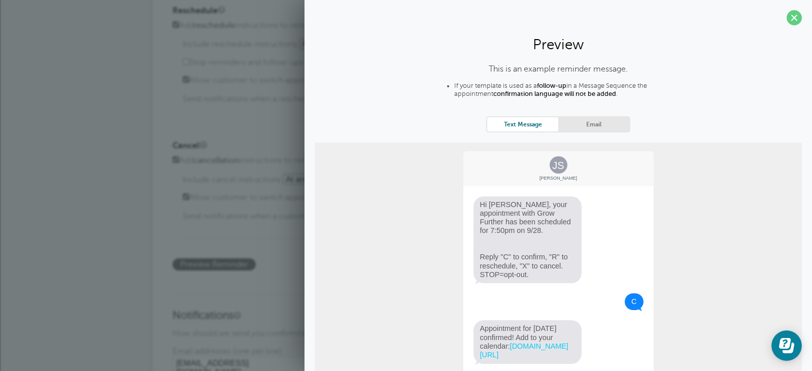
click at [289, 243] on div "Confirm Add confirmation instructions to reminders. Include confirmation instru…" at bounding box center [406, 80] width 467 height 382
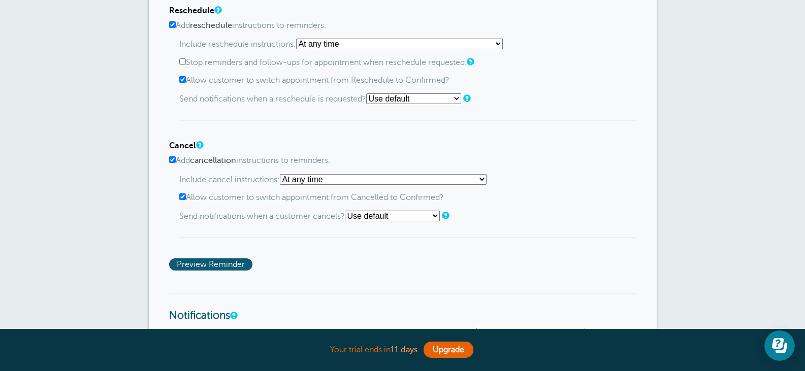
click at [172, 159] on input "Add cancellation instructions to reminders." at bounding box center [172, 159] width 7 height 7
checkbox input "false"
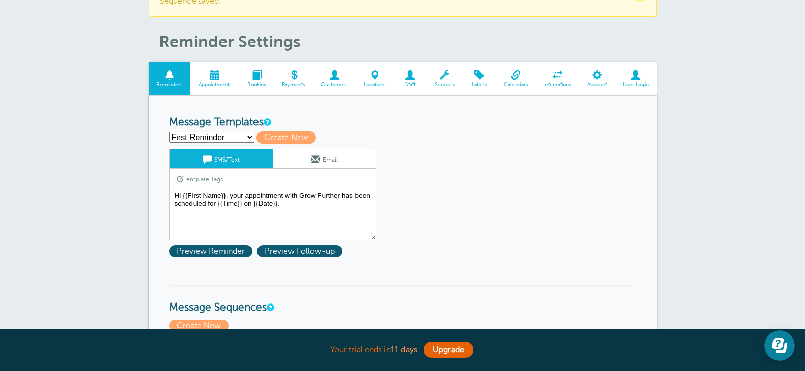
scroll to position [46, 0]
click at [445, 84] on span "Services" at bounding box center [445, 85] width 26 height 6
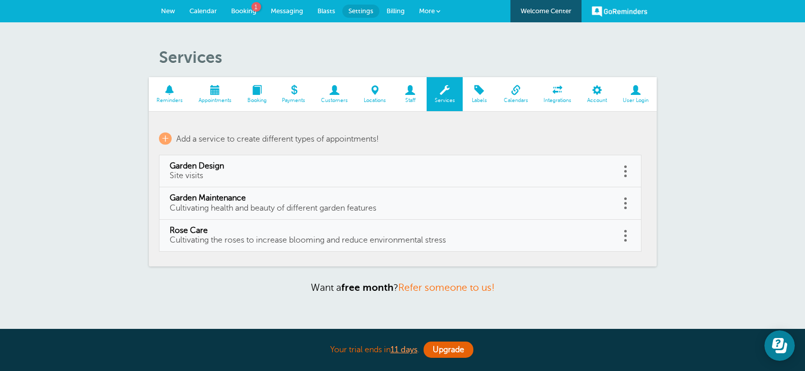
click at [479, 98] on span "Labels" at bounding box center [479, 100] width 23 height 6
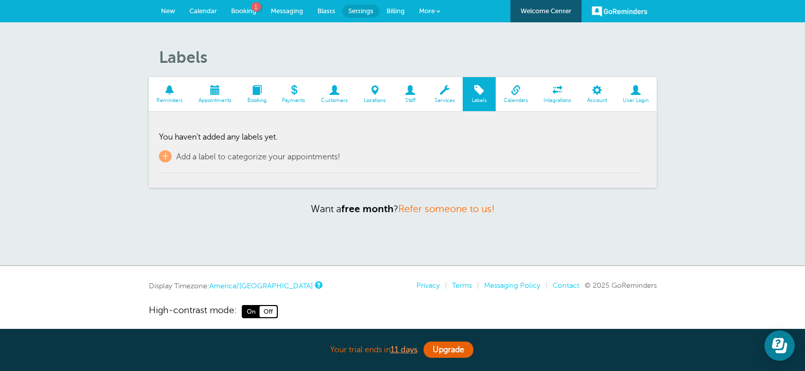
click at [548, 92] on span at bounding box center [558, 90] width 44 height 10
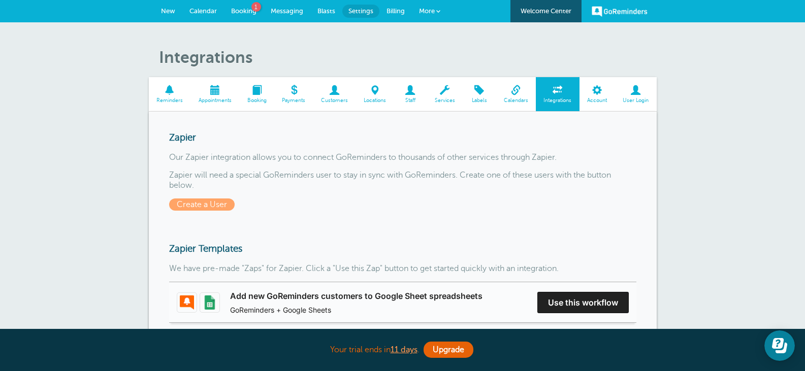
click at [597, 90] on span at bounding box center [597, 90] width 36 height 10
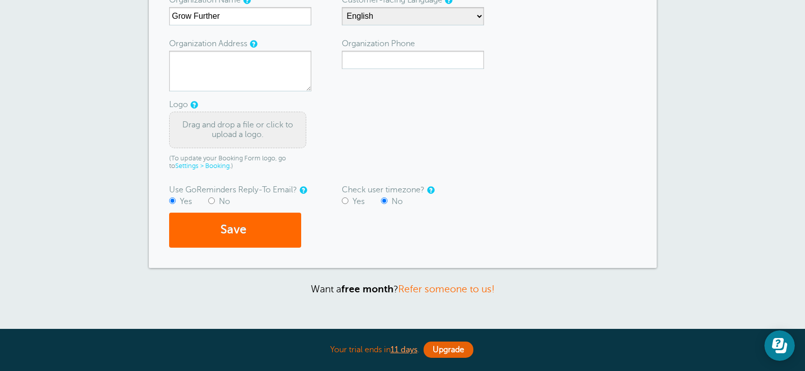
scroll to position [183, 0]
click at [265, 115] on div "Drag and drop a file or click to upload a logo." at bounding box center [237, 129] width 137 height 37
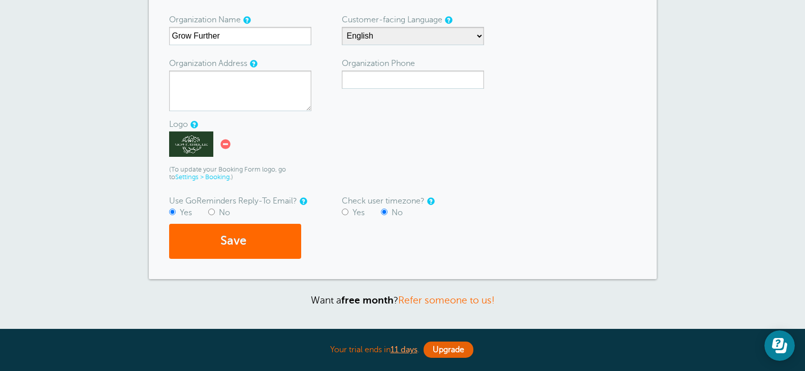
scroll to position [158, 0]
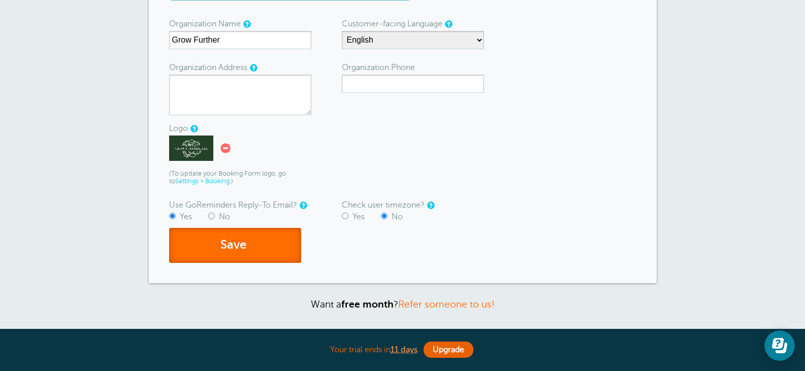
click at [268, 242] on button "Save" at bounding box center [235, 245] width 132 height 35
type textarea "4"
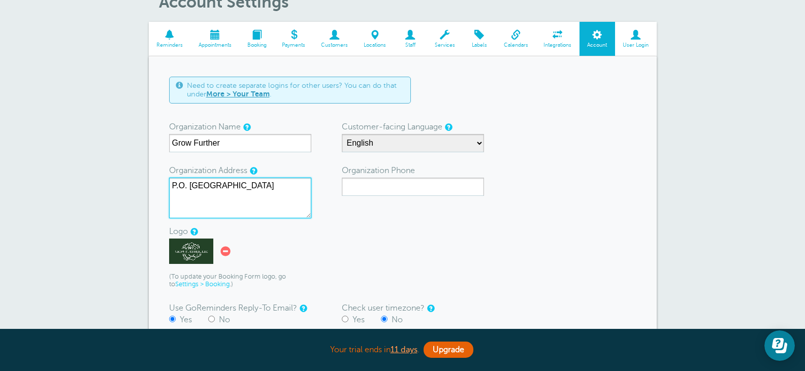
type textarea "P.O. Box 58022 Nashville, TN 37205"
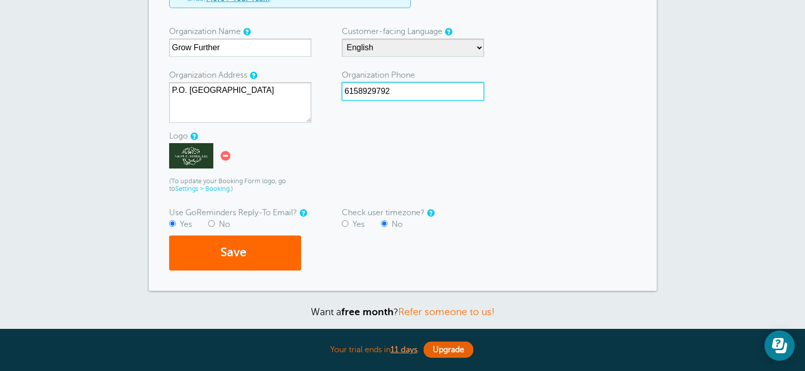
scroll to position [155, 0]
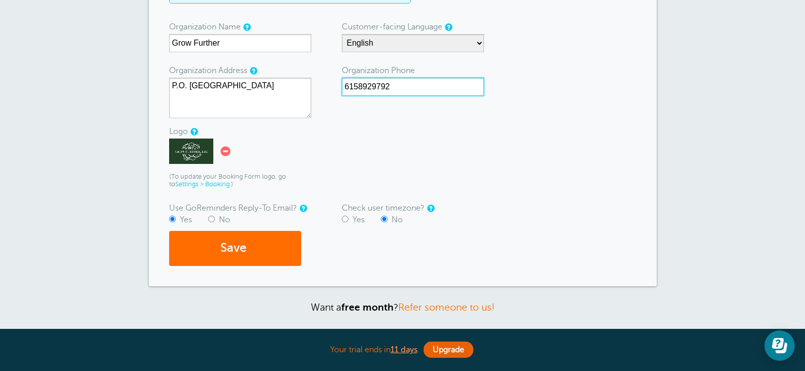
type input "6158929792"
click at [281, 244] on button "Save" at bounding box center [235, 248] width 132 height 35
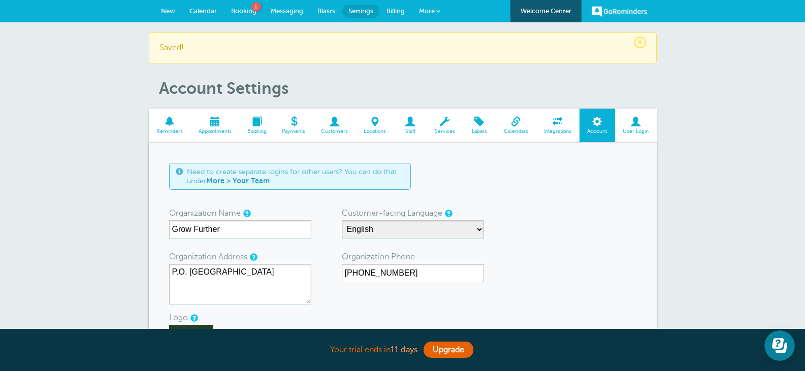
click at [329, 118] on span at bounding box center [334, 122] width 43 height 10
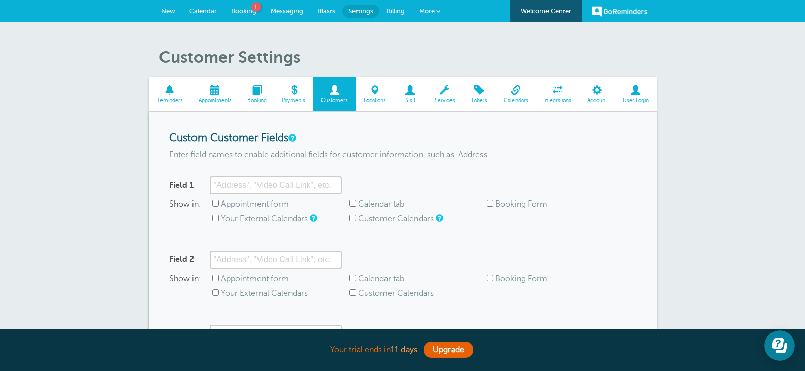
click at [263, 97] on span "Booking" at bounding box center [256, 100] width 25 height 6
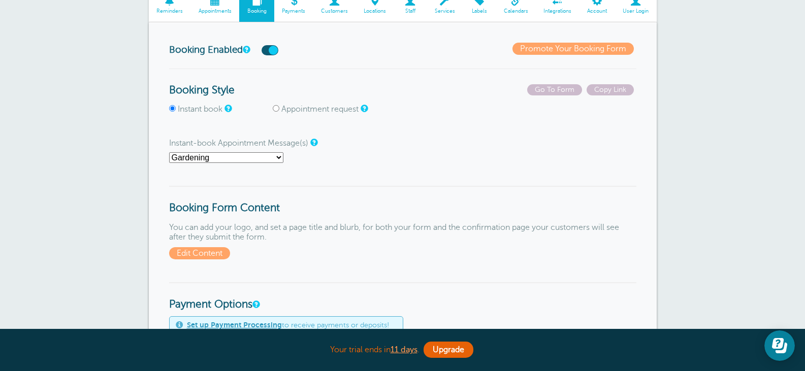
scroll to position [91, 0]
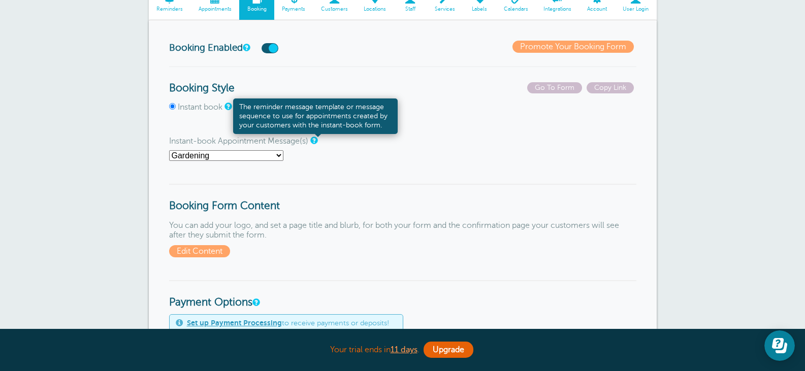
click at [316, 144] on link at bounding box center [313, 140] width 6 height 7
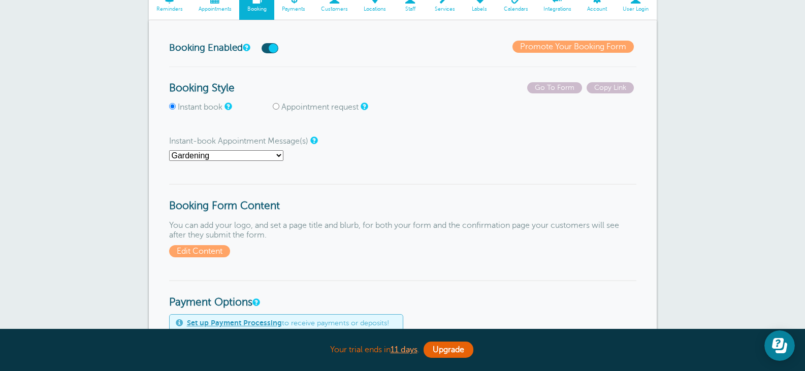
click at [523, 46] on link "Promote Your Booking Form" at bounding box center [572, 47] width 121 height 12
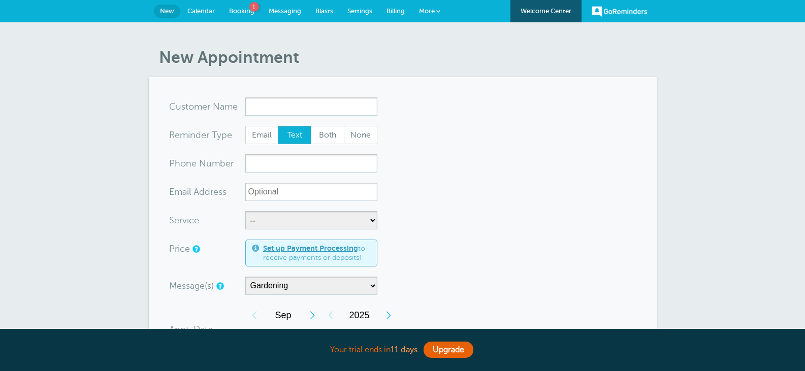
select select "162636"
click at [360, 7] on link "Settings" at bounding box center [359, 11] width 39 height 22
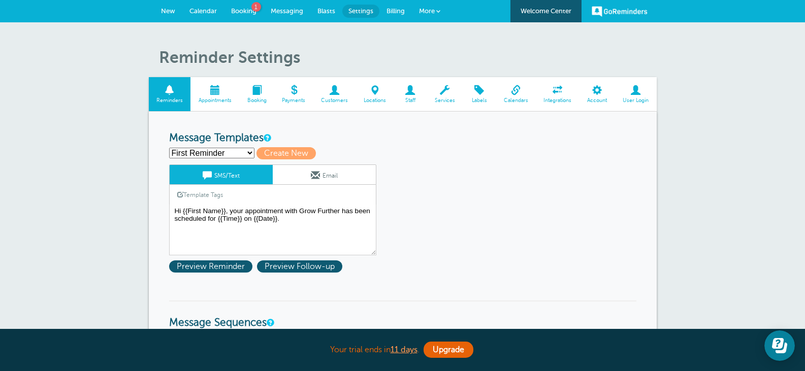
click at [236, 8] on span "Booking" at bounding box center [243, 11] width 25 height 8
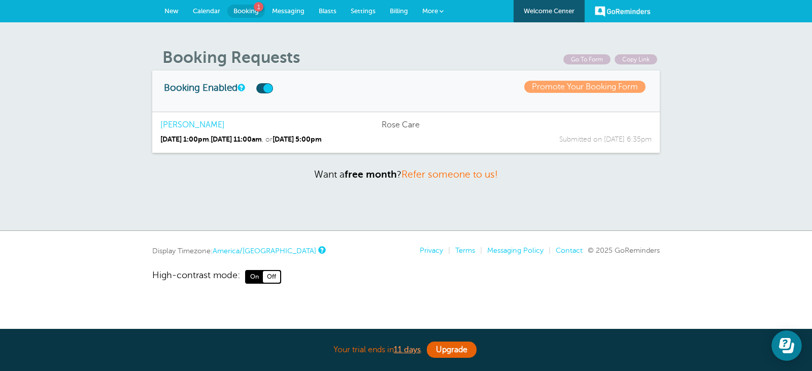
click at [550, 86] on link "Promote Your Booking Form" at bounding box center [585, 87] width 121 height 12
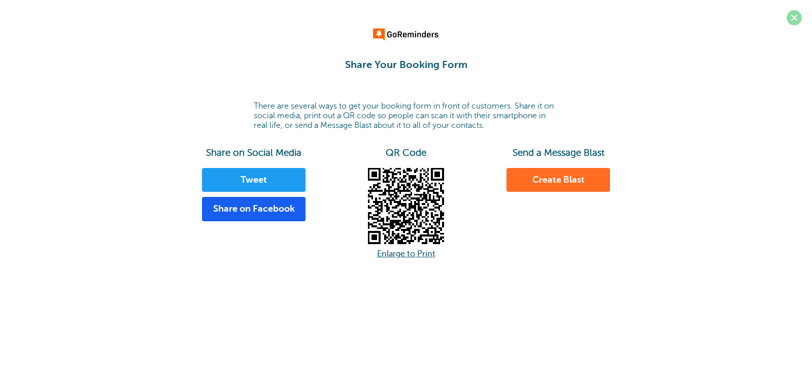
click at [795, 19] on span at bounding box center [794, 17] width 15 height 15
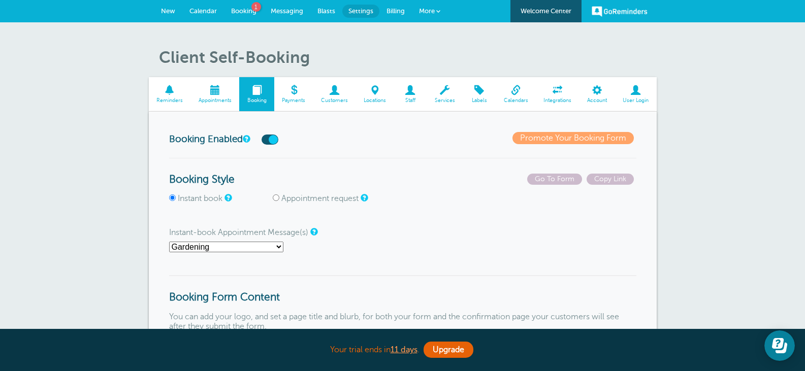
click at [242, 9] on span "Booking" at bounding box center [243, 11] width 25 height 8
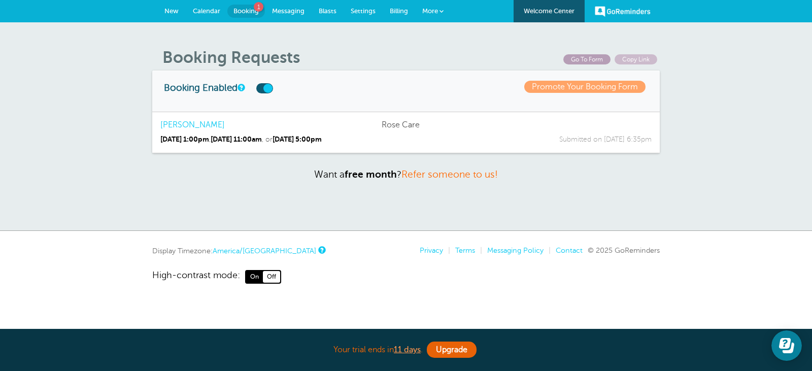
click at [586, 57] on span "Go To Form" at bounding box center [587, 59] width 47 height 10
click at [263, 88] on label at bounding box center [264, 88] width 17 height 10
click at [0, 0] on input "checkbox" at bounding box center [0, 0] width 0 height 0
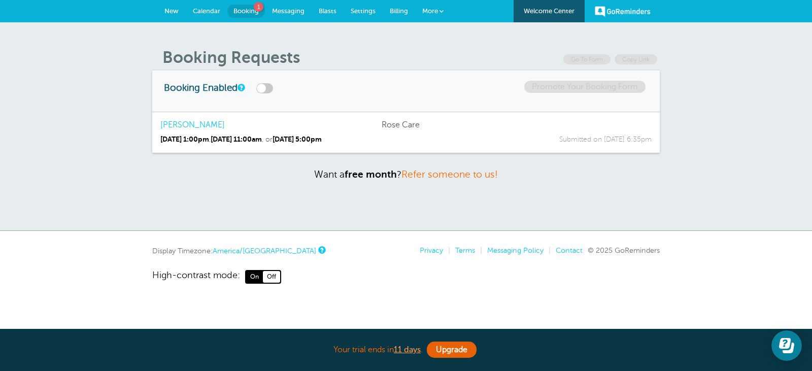
click at [362, 1] on link "Settings" at bounding box center [363, 11] width 39 height 22
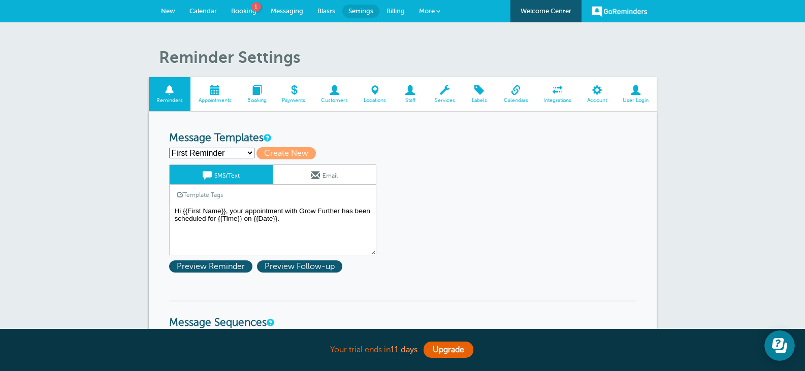
click at [222, 94] on span at bounding box center [214, 90] width 49 height 10
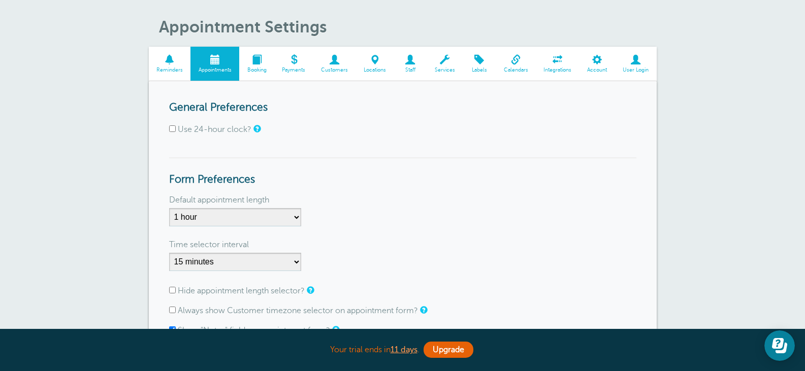
scroll to position [30, 0]
click at [169, 61] on span at bounding box center [170, 60] width 42 height 10
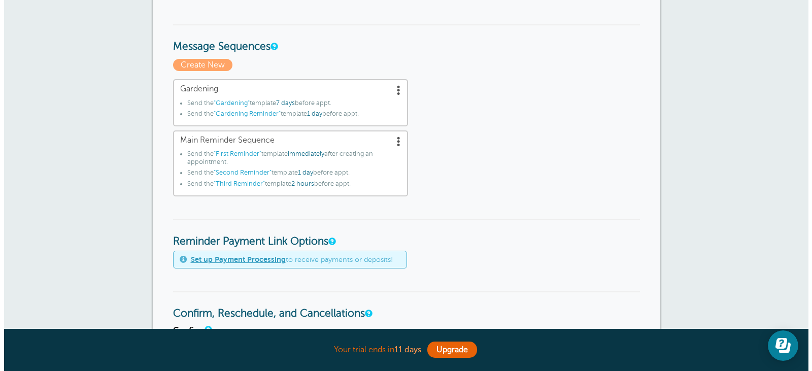
scroll to position [277, 0]
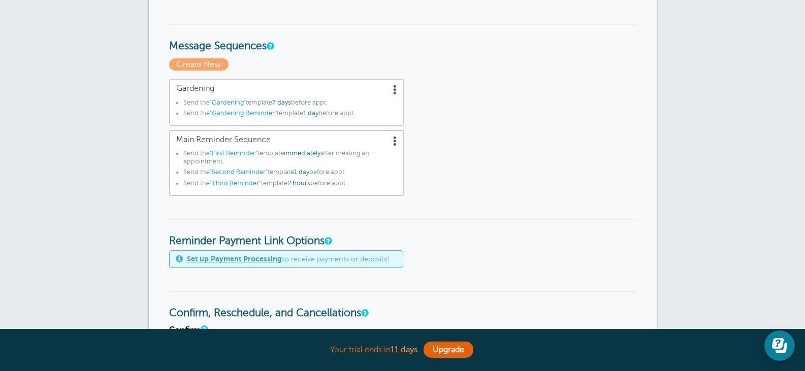
click at [394, 93] on span at bounding box center [395, 89] width 10 height 10
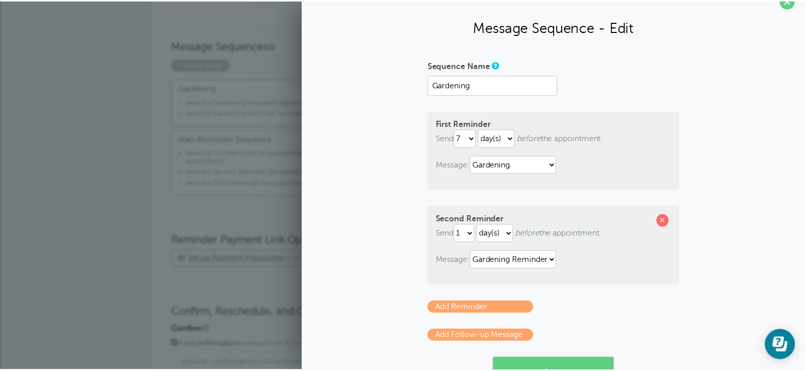
scroll to position [0, 0]
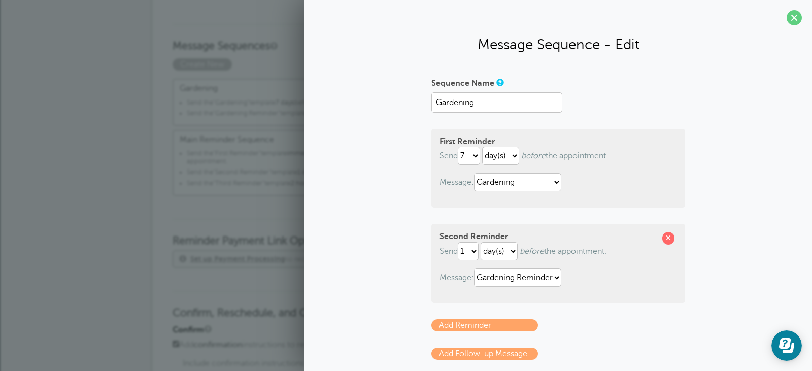
click at [66, 135] on div "Reminder Settings Reminders Appointments Booking Payments Customers Locations S…" at bounding box center [406, 368] width 812 height 1244
